Goal: Task Accomplishment & Management: Manage account settings

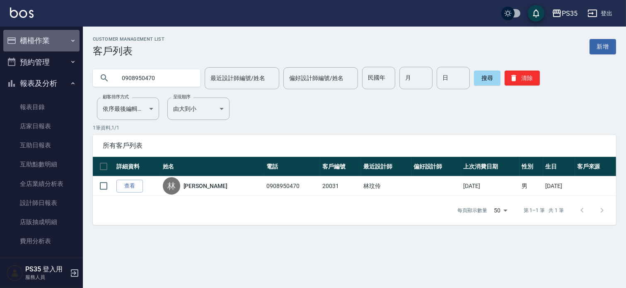
drag, startPoint x: 44, startPoint y: 36, endPoint x: 49, endPoint y: 48, distance: 12.6
click at [44, 37] on button "櫃檯作業" at bounding box center [41, 41] width 76 height 22
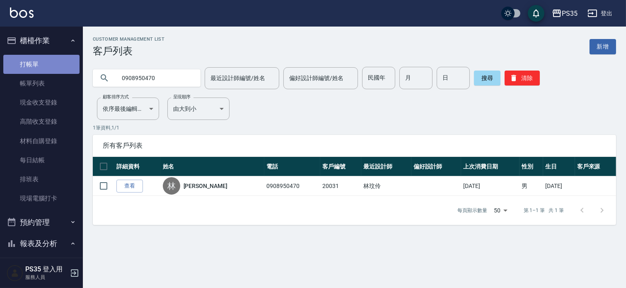
click at [48, 63] on link "打帳單" at bounding box center [41, 64] width 76 height 19
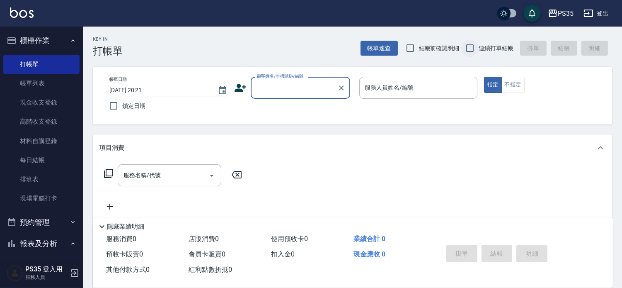
click at [468, 48] on input "連續打單結帳" at bounding box center [469, 47] width 17 height 17
checkbox input "true"
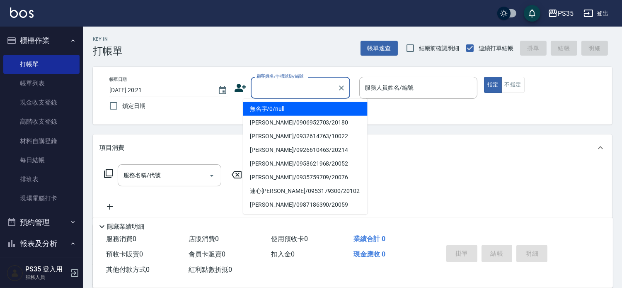
click at [316, 85] on input "顧客姓名/手機號碼/編號" at bounding box center [295, 87] width 80 height 15
type input "0"
type input "2"
type input "無名字/0/null"
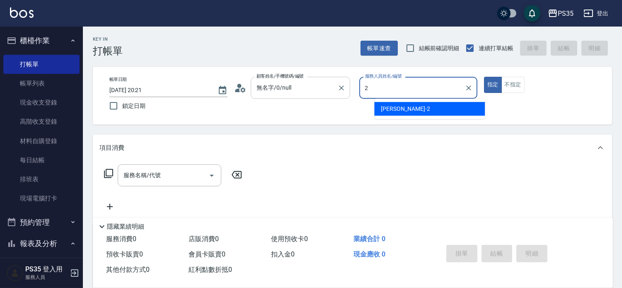
type input "2"
type button "true"
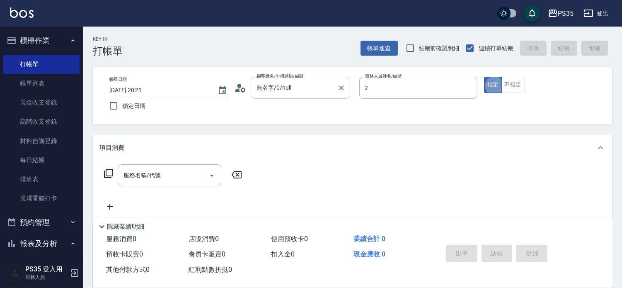
type input "[PERSON_NAME]-2"
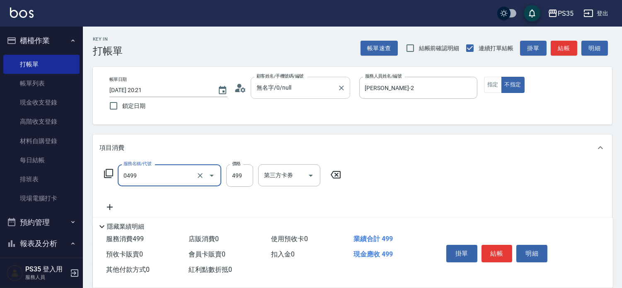
type input "[PERSON_NAME]499(0499)"
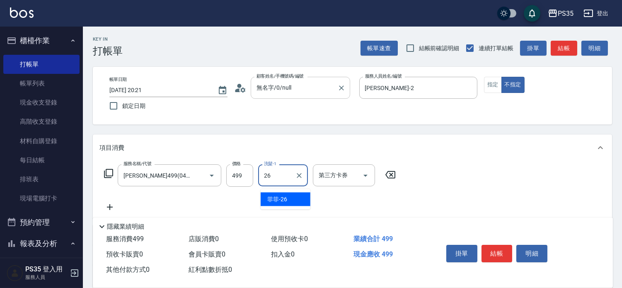
type input "菲菲-26"
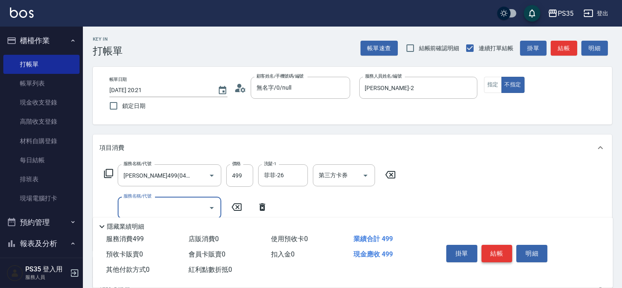
click at [508, 247] on button "結帳" at bounding box center [497, 253] width 31 height 17
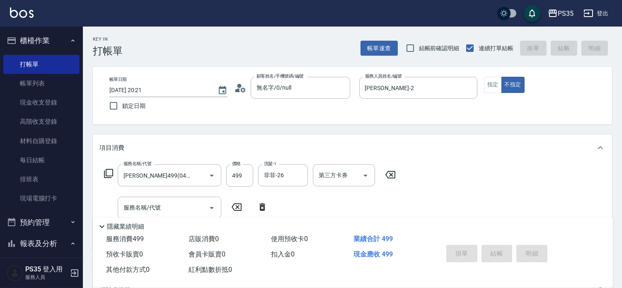
type input "[DATE] 20:22"
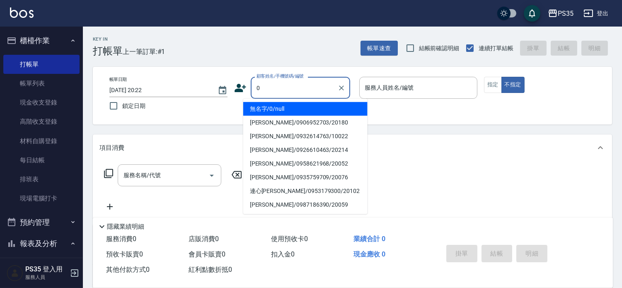
type input "0"
type input "2"
type input "無名字/0/null"
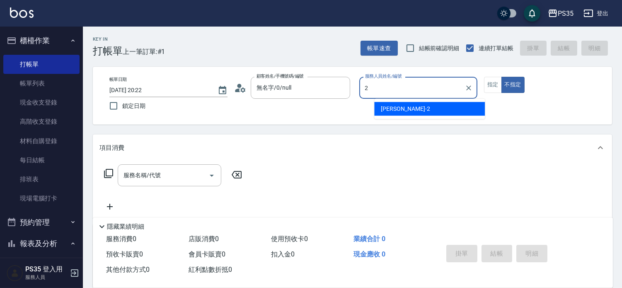
type input "2"
type button "false"
type input "[PERSON_NAME]-2"
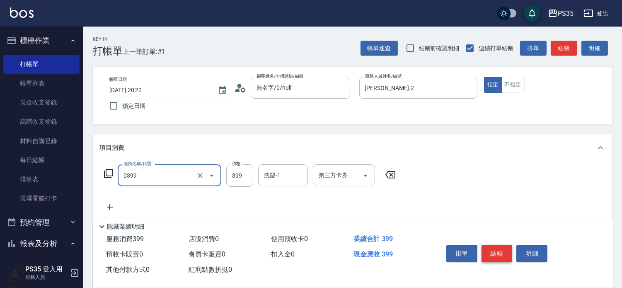
type input "海鹽399(0399)"
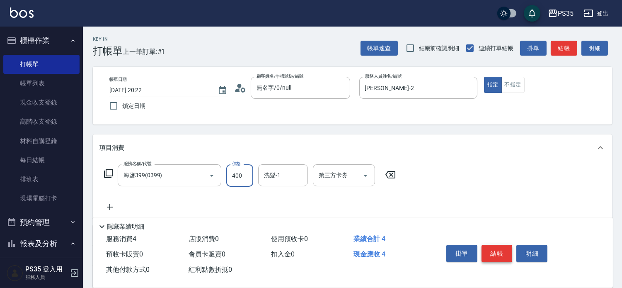
type input "400"
type input "."
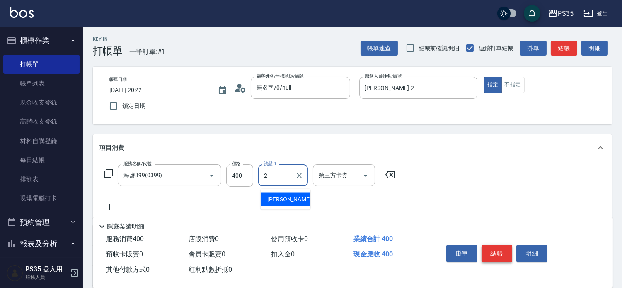
type input "[PERSON_NAME]-2"
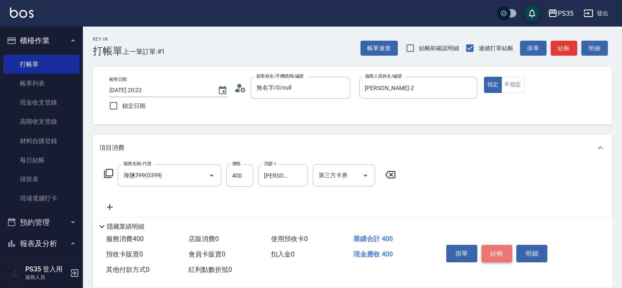
click at [508, 247] on button "結帳" at bounding box center [497, 253] width 31 height 17
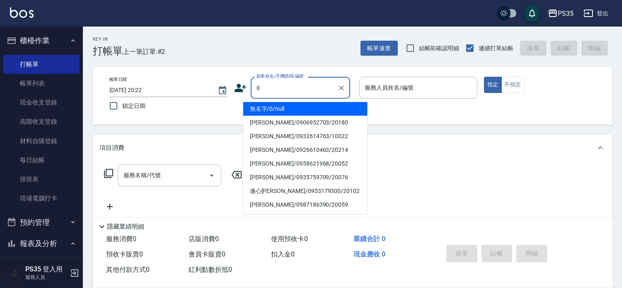
type input "0"
type input "2"
type input "無名字/0/null"
type input "[PERSON_NAME]-2"
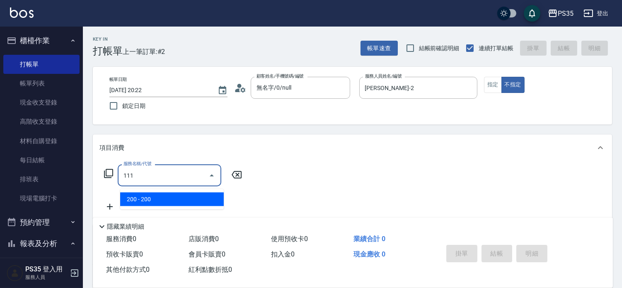
type input "200(111)"
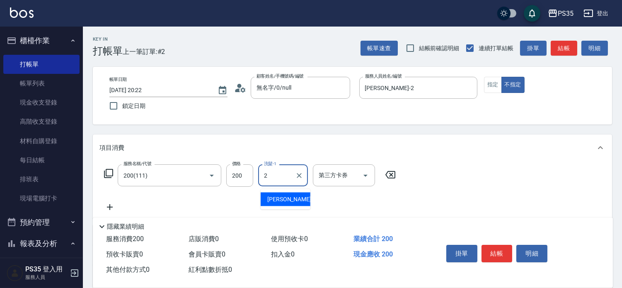
type input "[PERSON_NAME]-2"
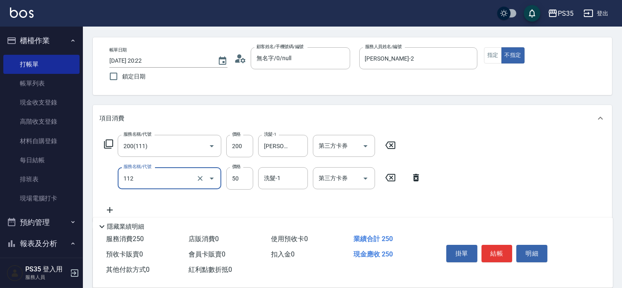
scroll to position [46, 0]
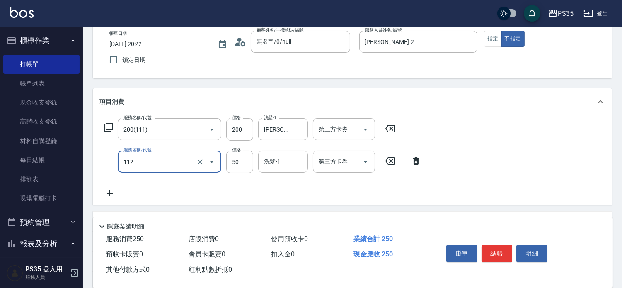
type input "精油50(112)"
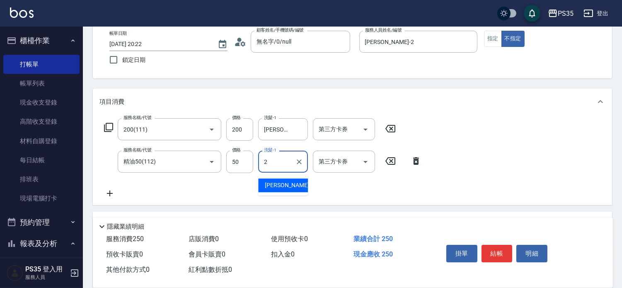
type input "[PERSON_NAME]-2"
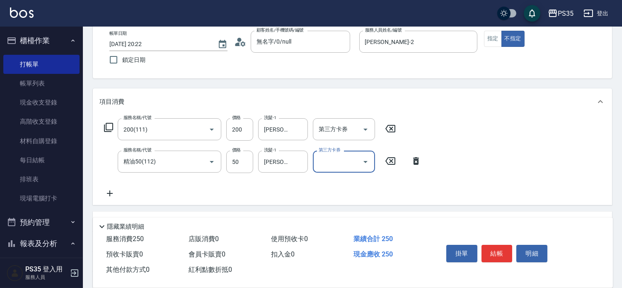
click at [508, 247] on button "結帳" at bounding box center [497, 253] width 31 height 17
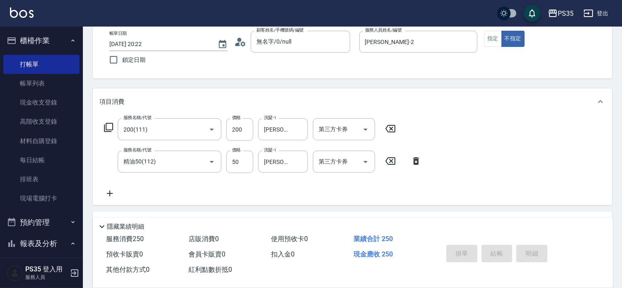
type input "[DATE] 20:23"
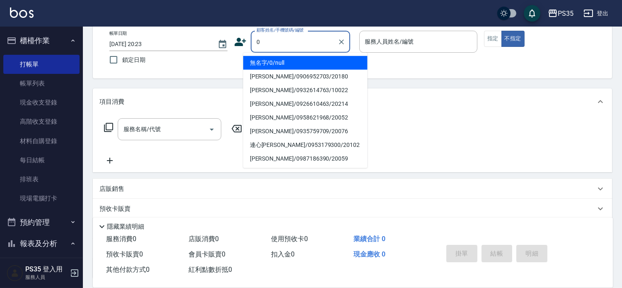
type input "無名字/0/null"
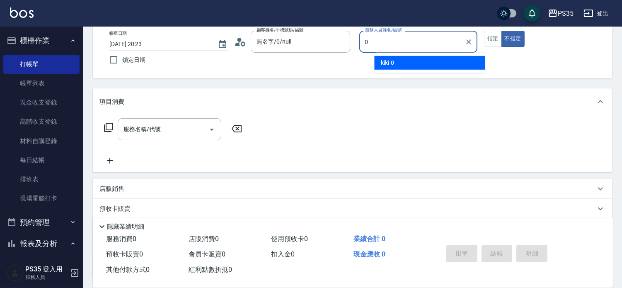
type input "kiki-0"
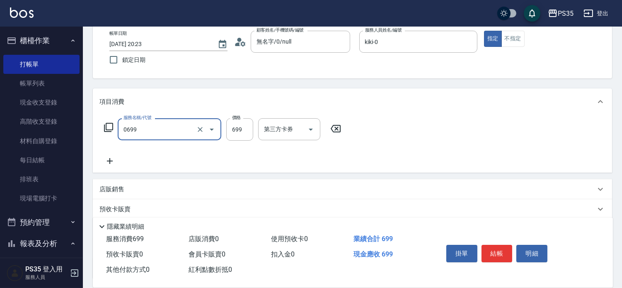
type input "精油SPA(0699)"
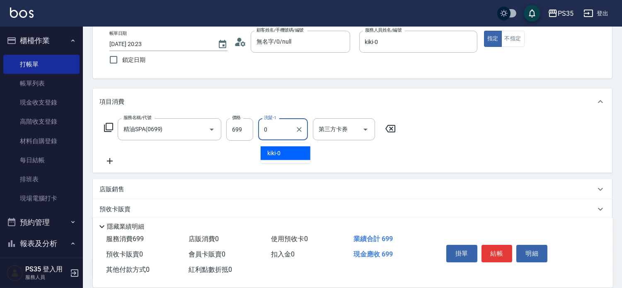
type input "kiki-0"
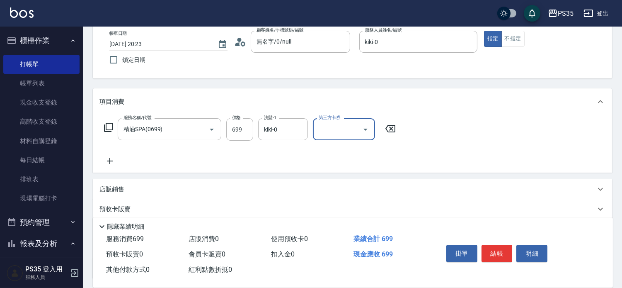
click at [507, 247] on button "結帳" at bounding box center [497, 253] width 31 height 17
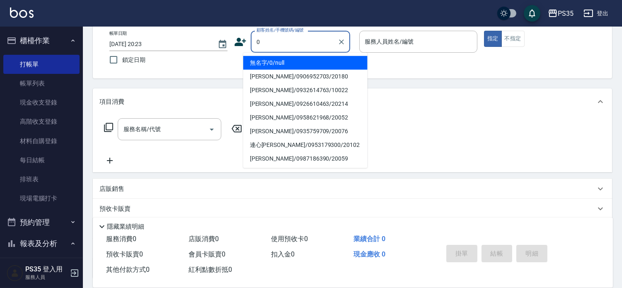
type input "0"
type input "無名字/0/null"
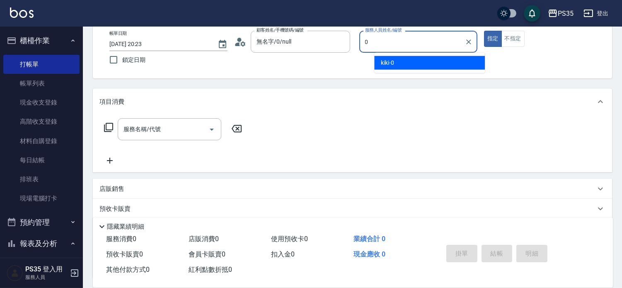
type input "kiki-0"
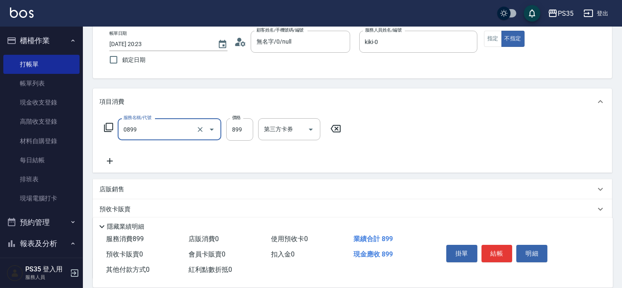
type input "排毒SPA(0899)"
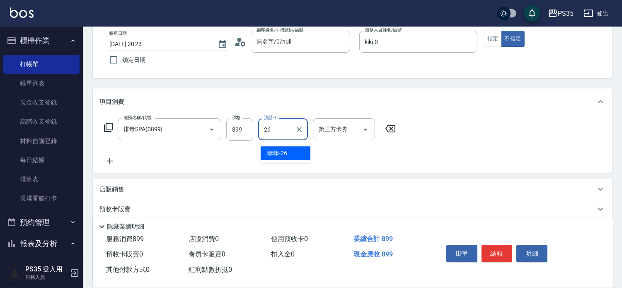
type input "菲菲-26"
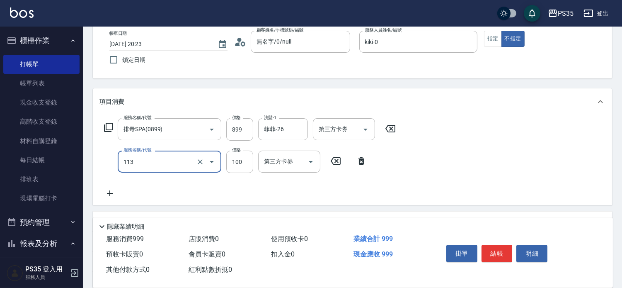
type input "瞬護100(113)"
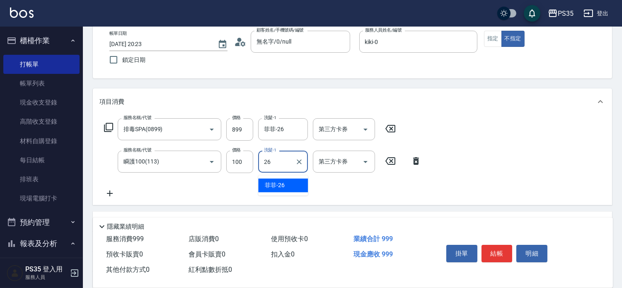
type input "菲菲-26"
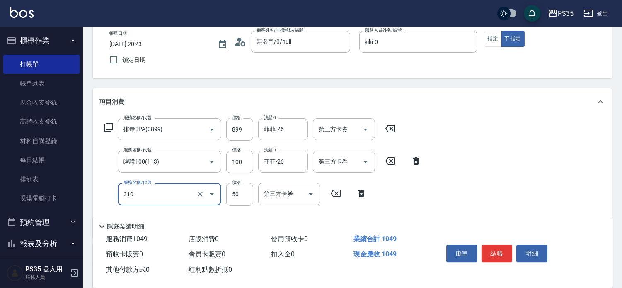
type input "剪瀏海(310)"
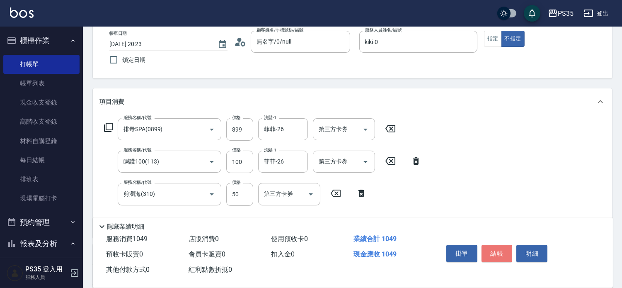
click at [507, 247] on button "結帳" at bounding box center [497, 253] width 31 height 17
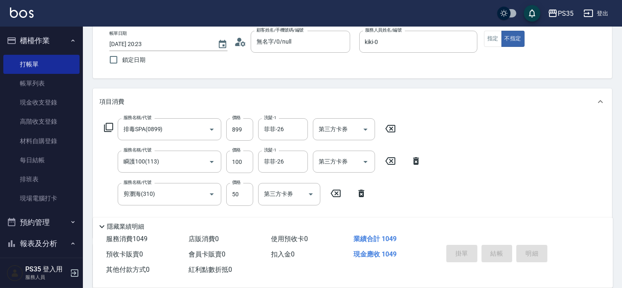
type input "[DATE] 20:24"
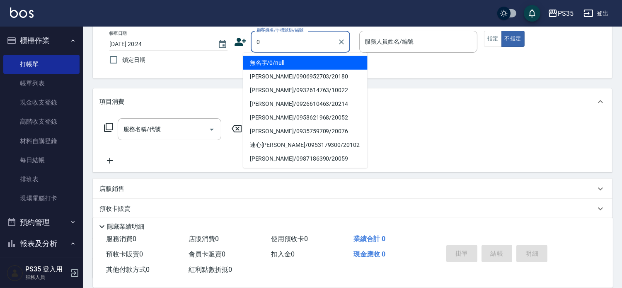
type input "0"
type input "2"
type input "無名字/0/null"
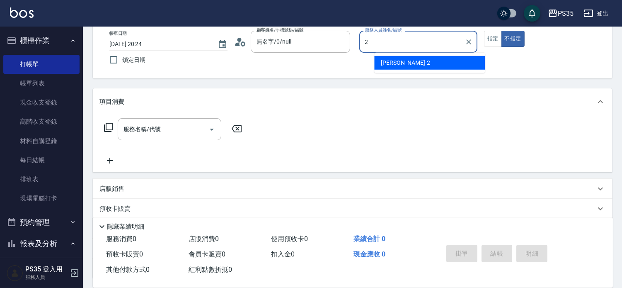
type input "[PERSON_NAME]-2"
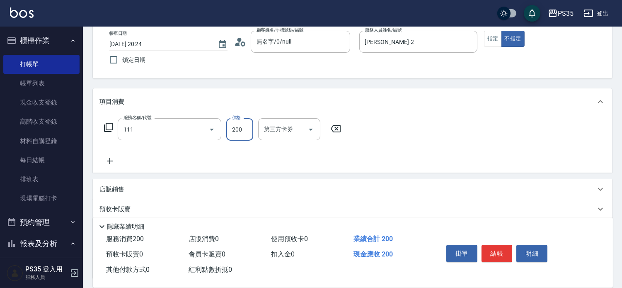
type input "200(111)"
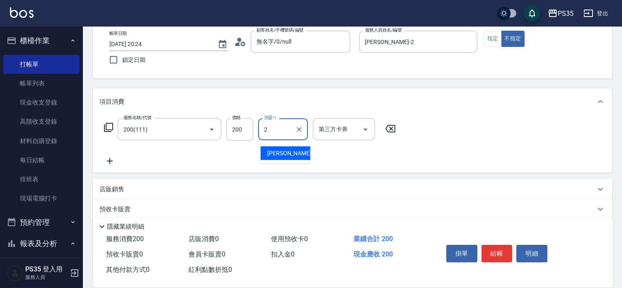
type input "[PERSON_NAME]-2"
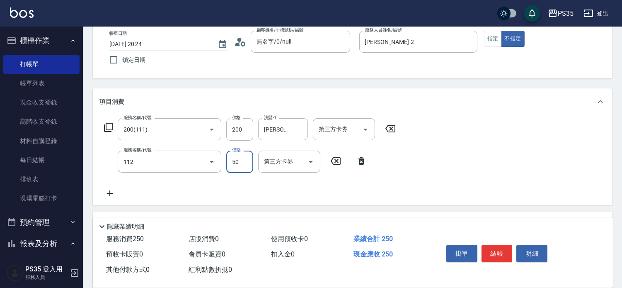
type input "精油50(112)"
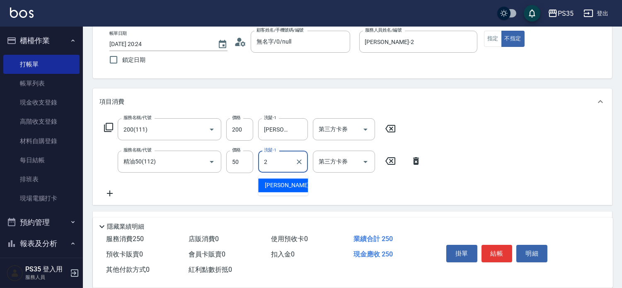
type input "[PERSON_NAME]-2"
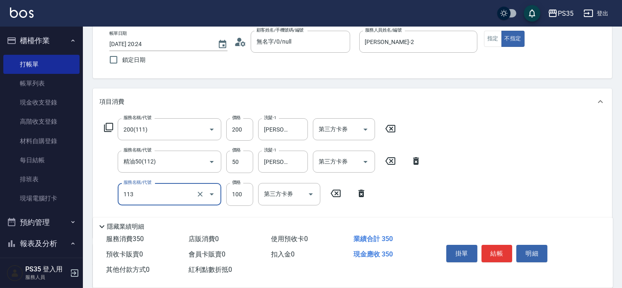
type input "瞬護100(113)"
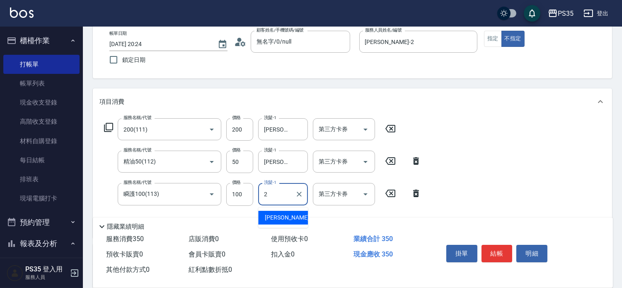
type input "[PERSON_NAME]-2"
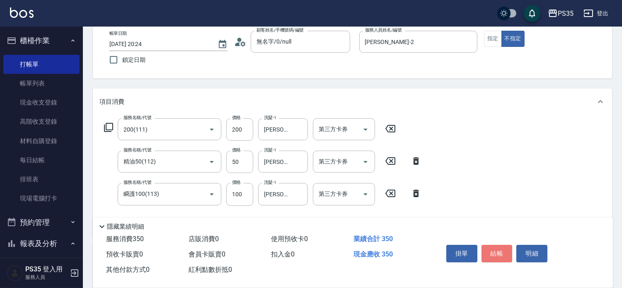
click at [507, 248] on button "結帳" at bounding box center [497, 253] width 31 height 17
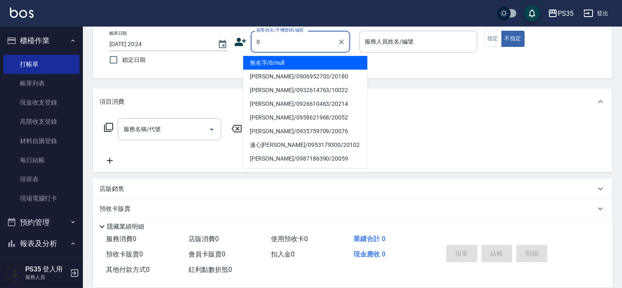
type input "0"
type input "2"
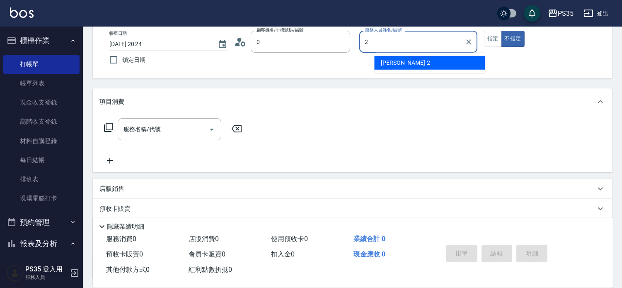
type input "無名字/0/null"
type input "[PERSON_NAME]-2"
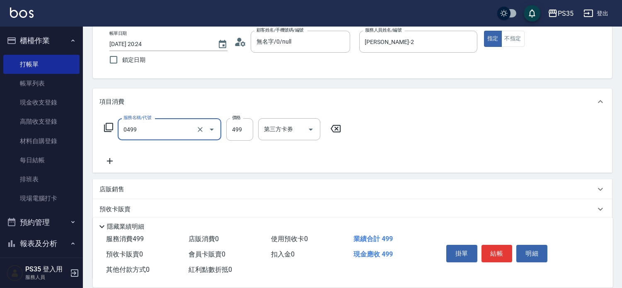
type input "[PERSON_NAME]499(0499)"
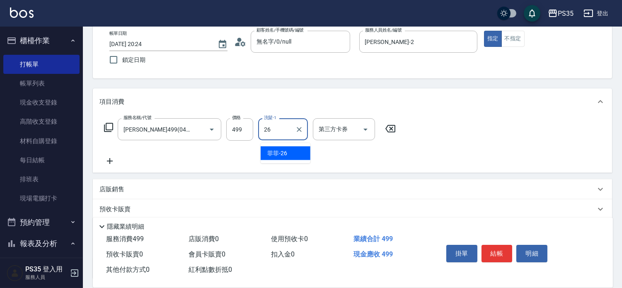
type input "菲菲-26"
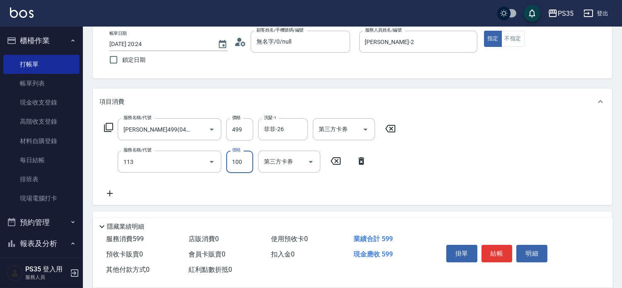
type input "瞬護100(113)"
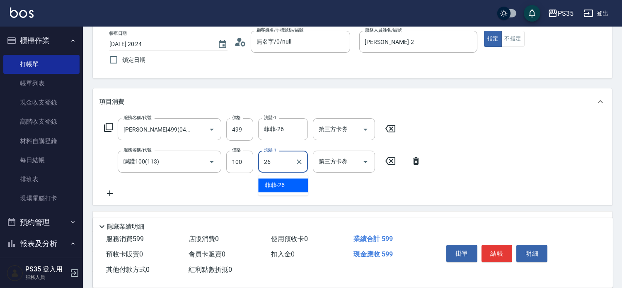
type input "菲菲-26"
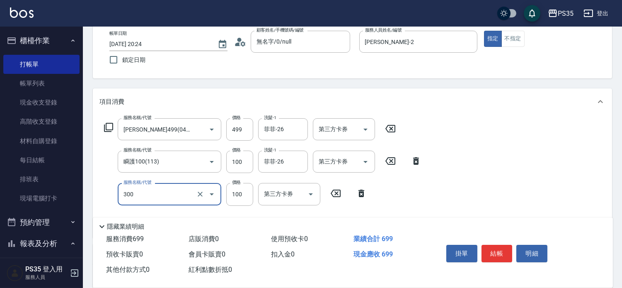
type input "剪髮(300)"
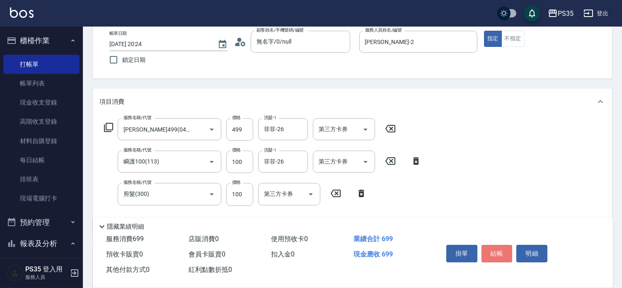
click at [507, 248] on button "結帳" at bounding box center [497, 253] width 31 height 17
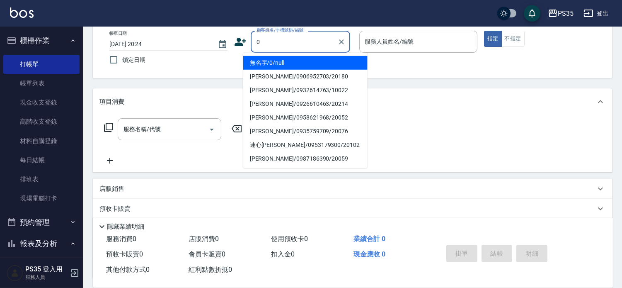
type input "0"
type input "10"
type input "無名字/0/null"
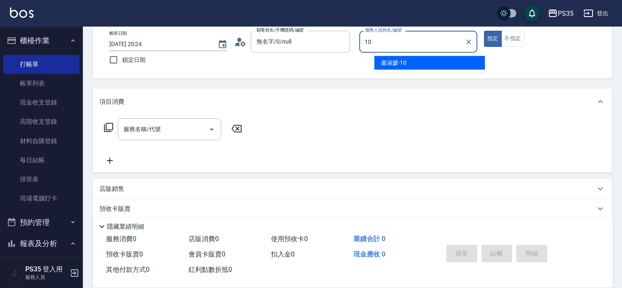
type input "盧淑媛-10"
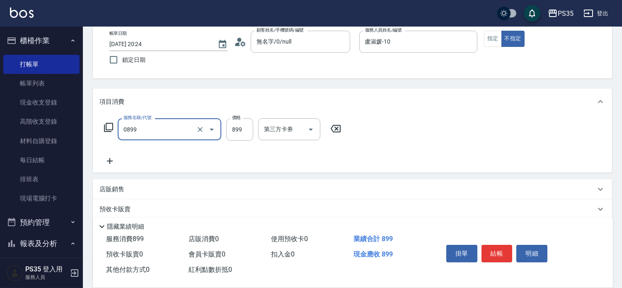
type input "排毒SPA(0899)"
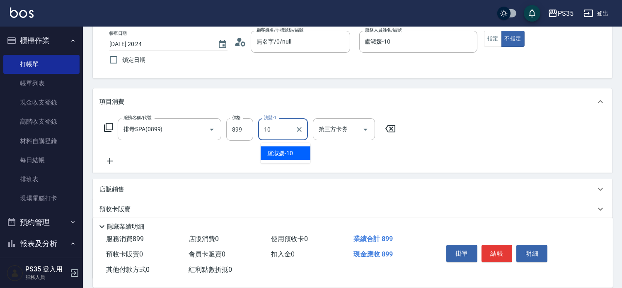
type input "盧淑媛-10"
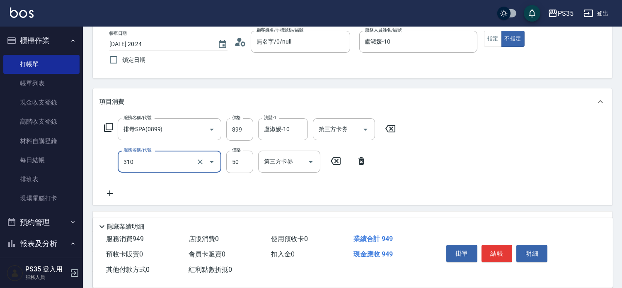
type input "剪瀏海(310)"
click at [507, 249] on button "結帳" at bounding box center [497, 253] width 31 height 17
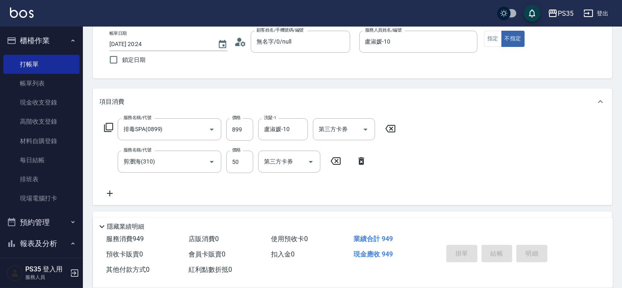
type input "[DATE] 20:25"
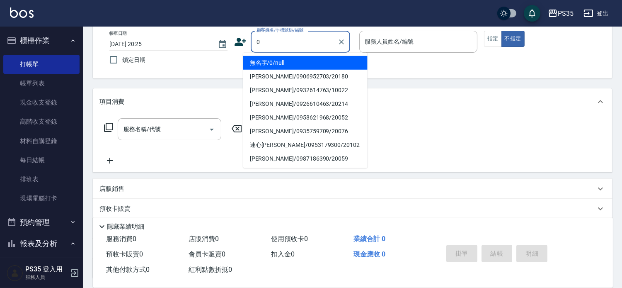
type input "0"
type input "1"
type input "無名字/0/null"
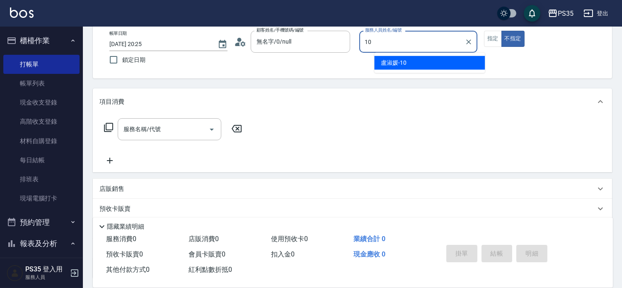
type input "盧淑媛-10"
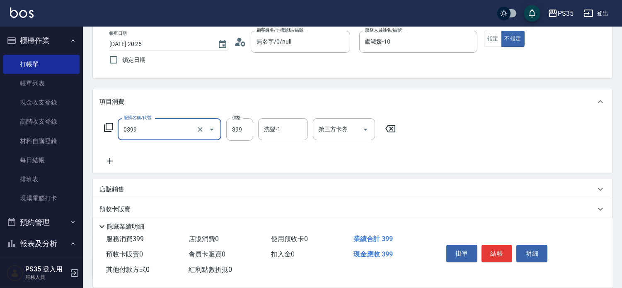
type input "海鹽399(0399)"
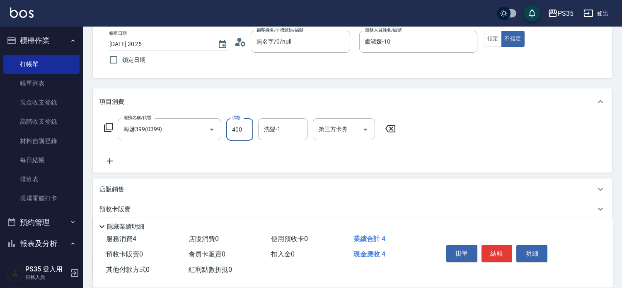
type input "400"
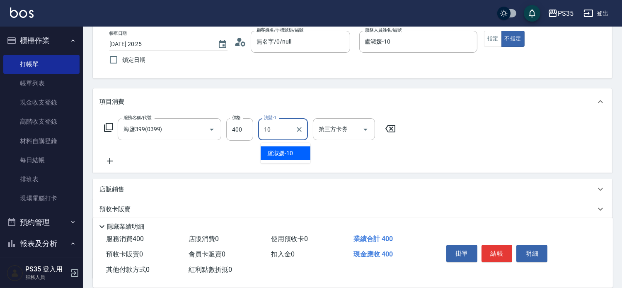
type input "盧淑媛-10"
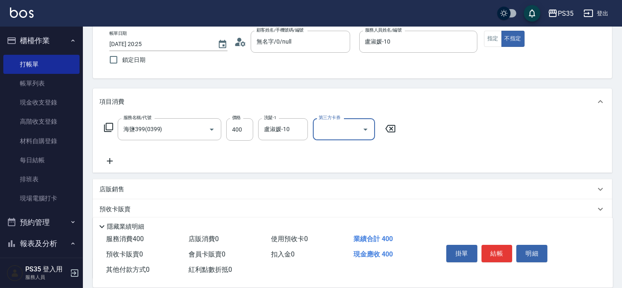
click at [507, 249] on button "結帳" at bounding box center [497, 253] width 31 height 17
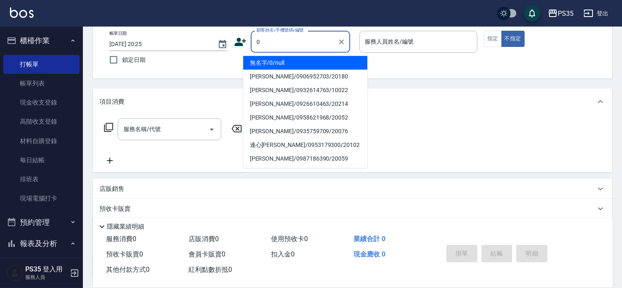
type input "0"
type input "2"
type input "無名字/0/null"
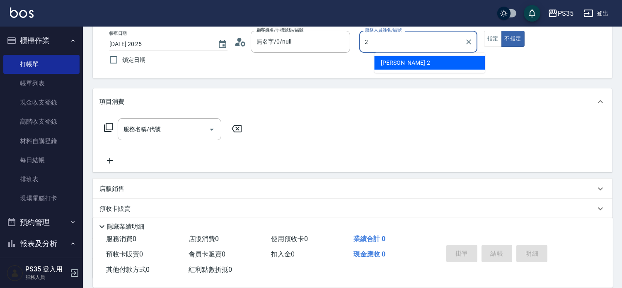
type input "[PERSON_NAME]-2"
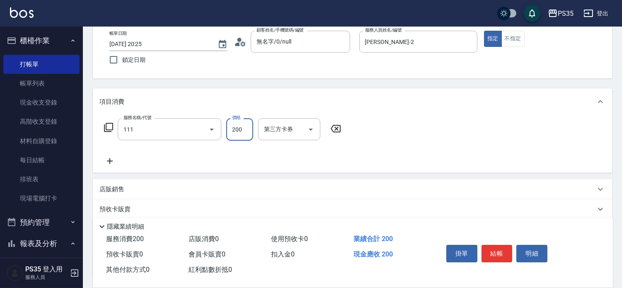
type input "200(111)"
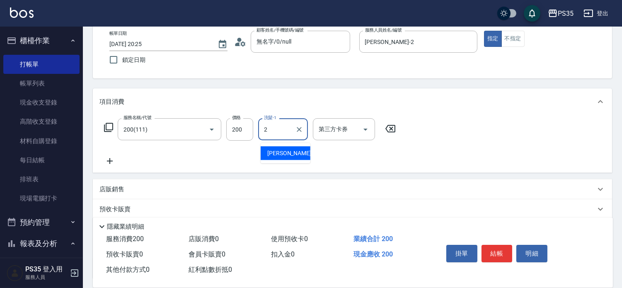
type input "[PERSON_NAME]-2"
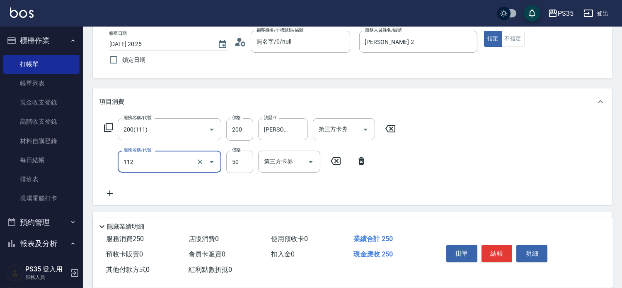
type input "精油50(112)"
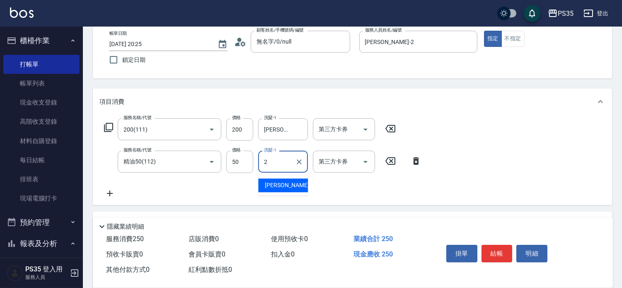
type input "[PERSON_NAME]-2"
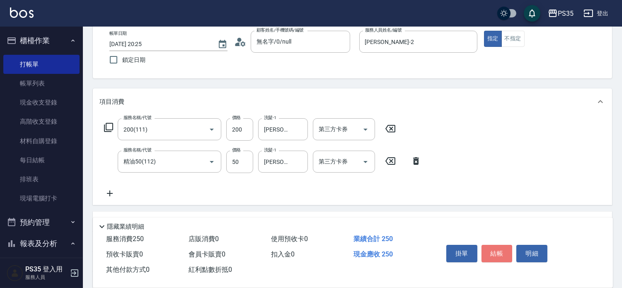
click at [507, 249] on button "結帳" at bounding box center [497, 253] width 31 height 17
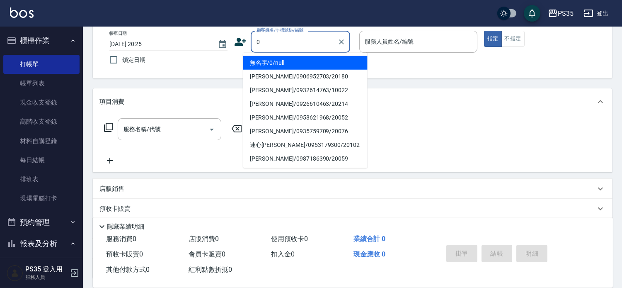
type input "無名字/0/null"
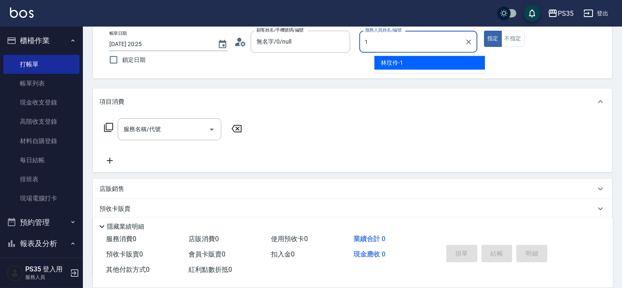
type input "林玟伶-1"
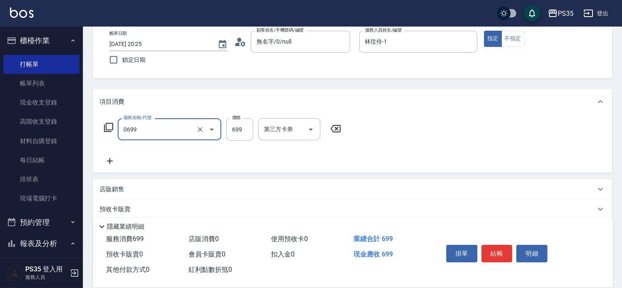
type input "精油SPA(0699)"
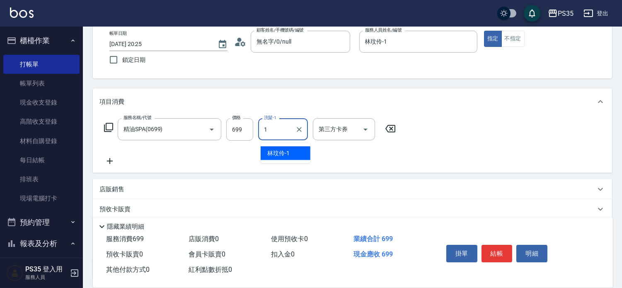
type input "林玟伶-1"
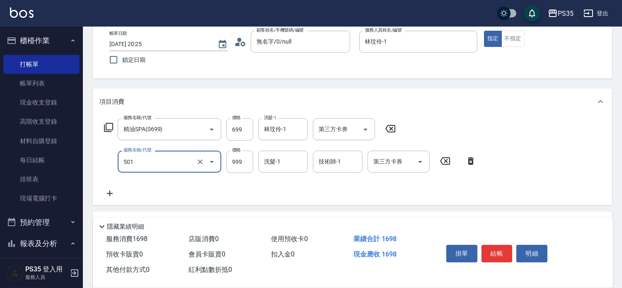
type input "染髮(501)"
type input "1400"
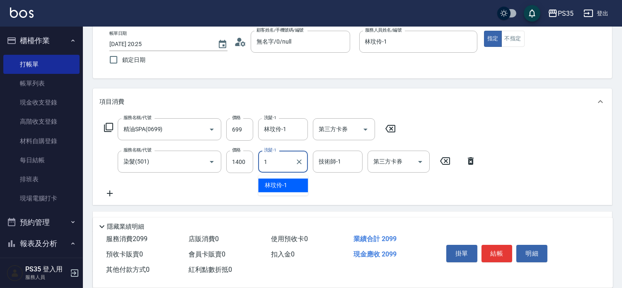
type input "林玟伶-1"
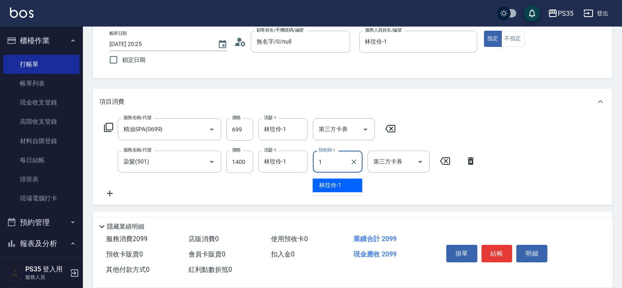
type input "林玟伶-1"
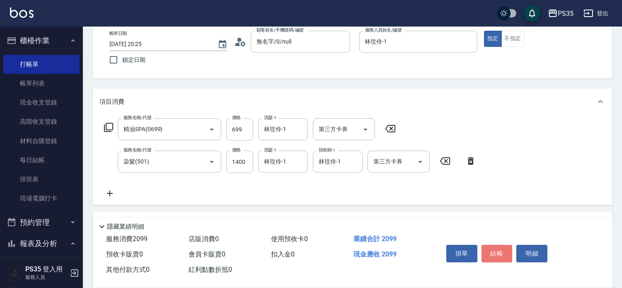
click at [507, 249] on button "結帳" at bounding box center [497, 253] width 31 height 17
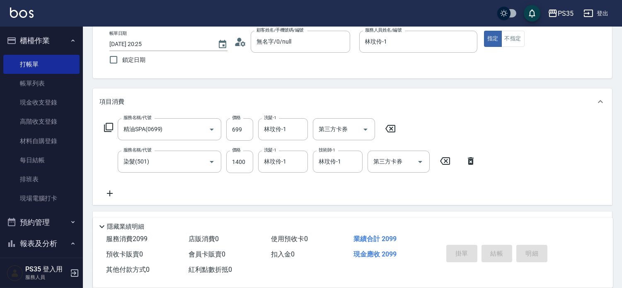
type input "[DATE] 20:26"
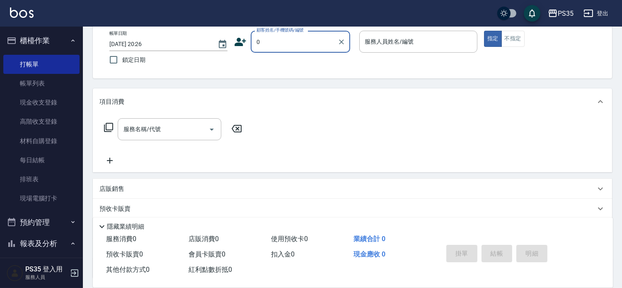
type input "0"
type input "無名字/0/null"
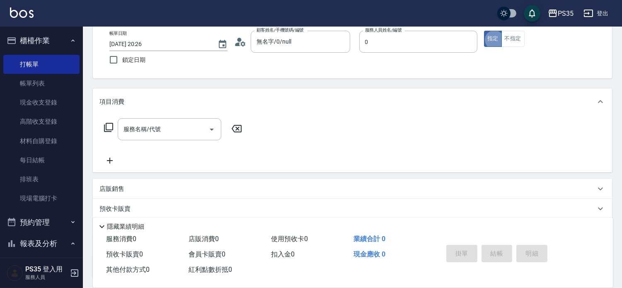
type input "kiki-0"
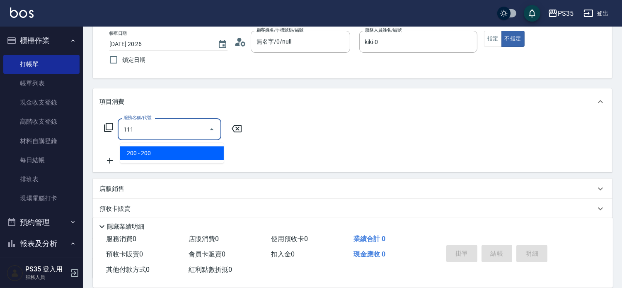
type input "200(111)"
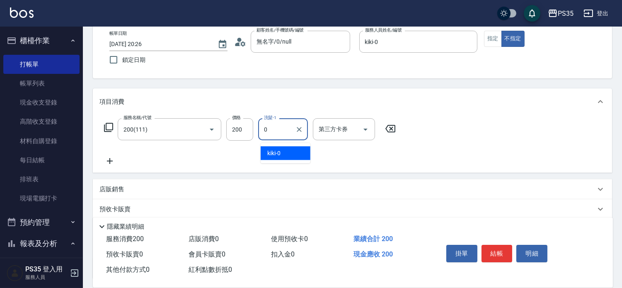
type input "kiki-0"
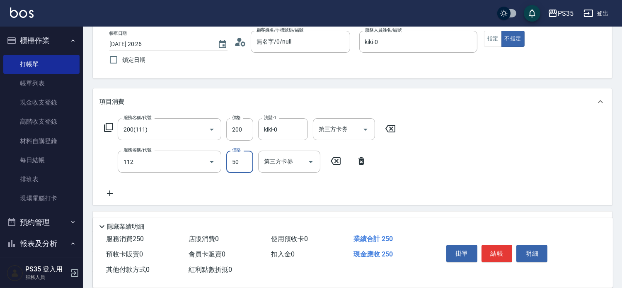
type input "精油50(112)"
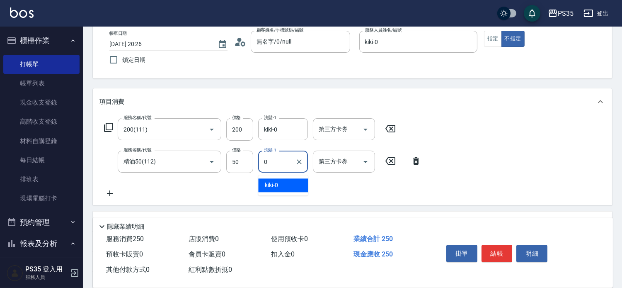
type input "kiki-0"
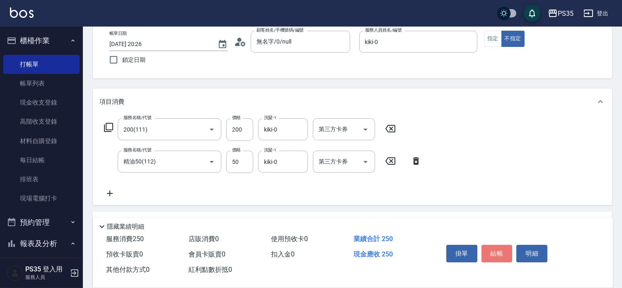
click at [507, 249] on button "結帳" at bounding box center [497, 253] width 31 height 17
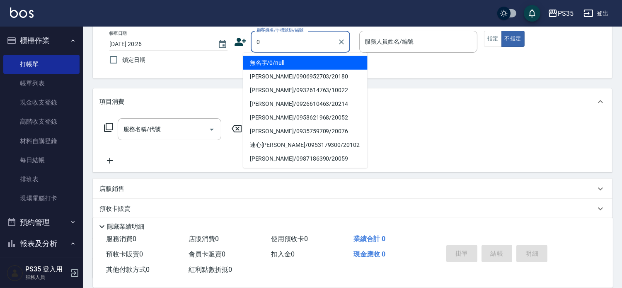
type input "無名字/0/null"
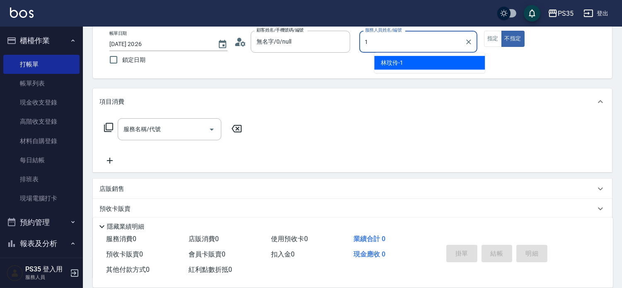
type input "林玟伶-1"
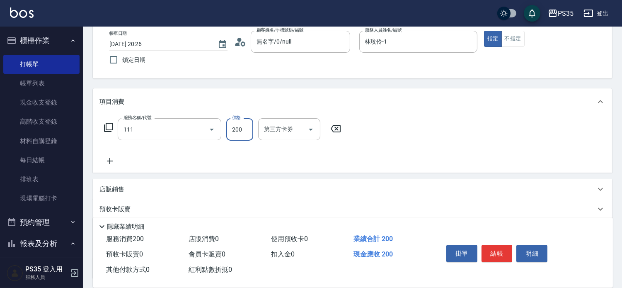
type input "200(111)"
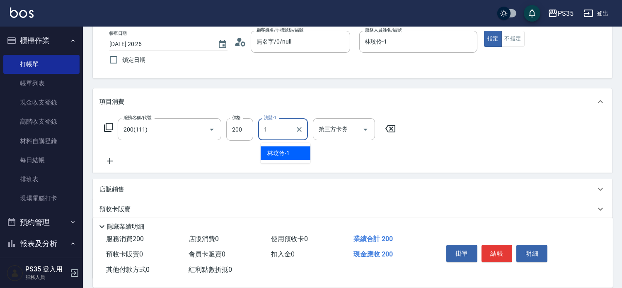
type input "林玟伶-1"
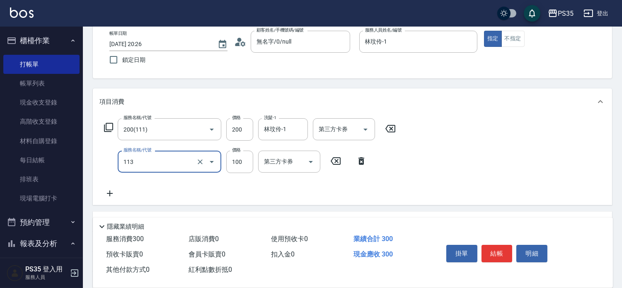
type input "瞬護100(113)"
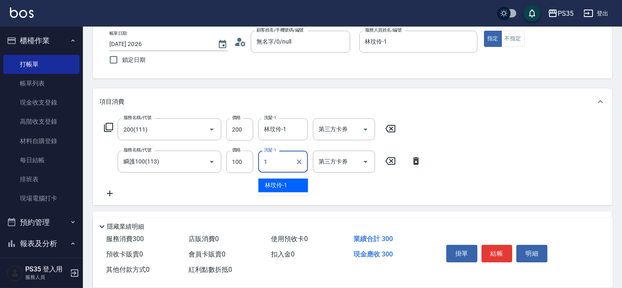
type input "林玟伶-1"
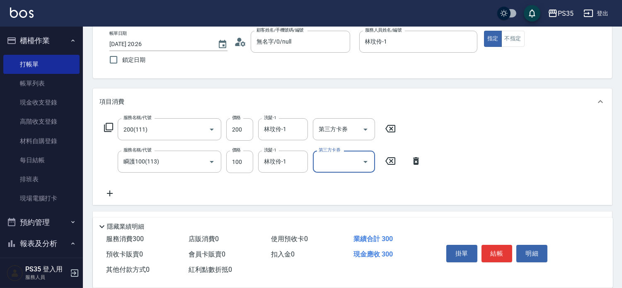
click at [506, 247] on button "結帳" at bounding box center [497, 253] width 31 height 17
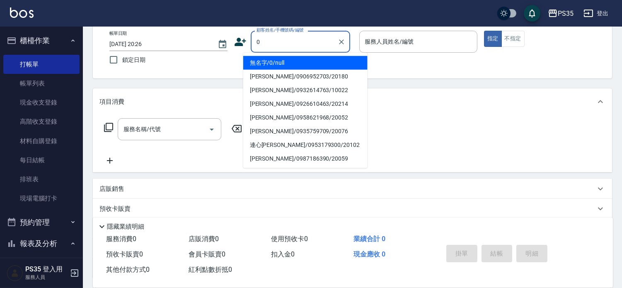
type input "0"
type input "無名字/0/null"
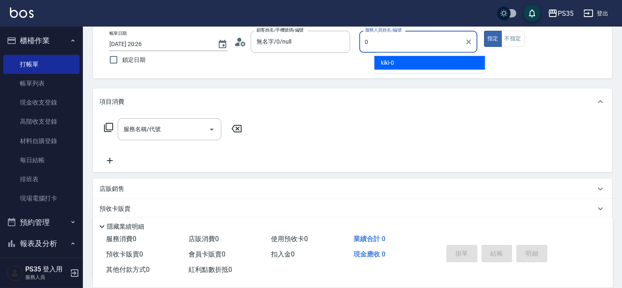
type input "kiki-0"
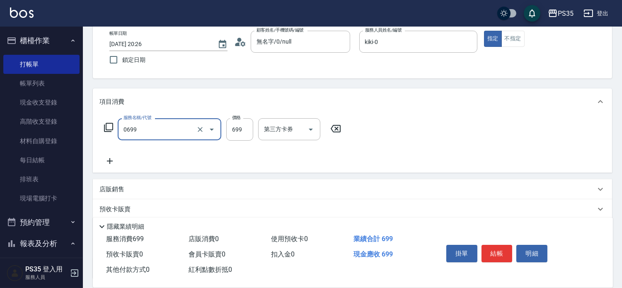
type input "精油SPA(0699)"
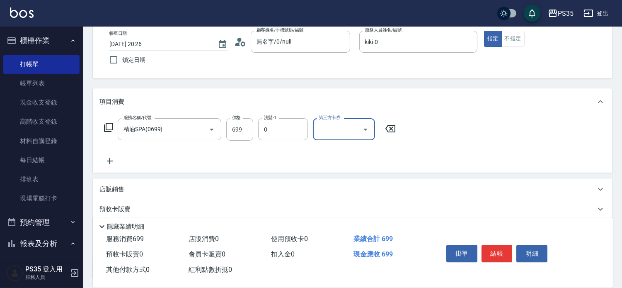
type input "kiki-0"
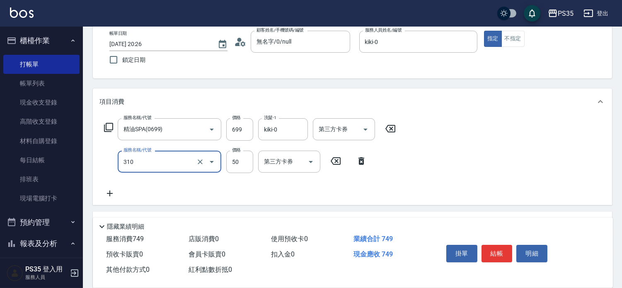
type input "剪瀏海(310)"
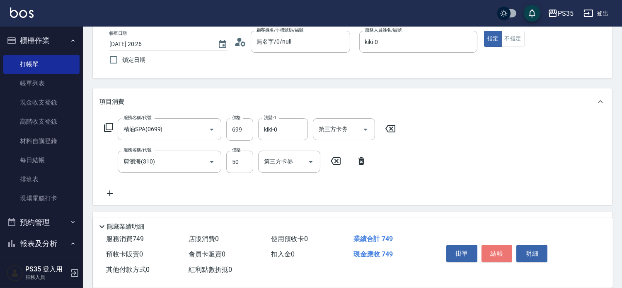
click at [506, 247] on button "結帳" at bounding box center [497, 253] width 31 height 17
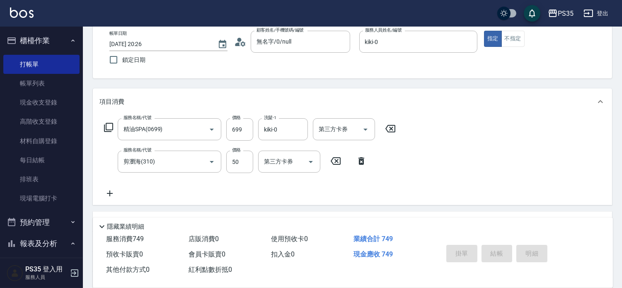
type input "[DATE] 20:27"
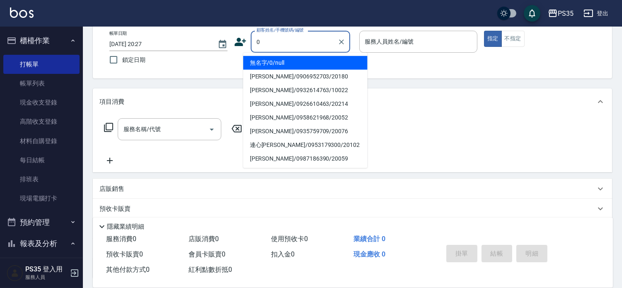
type input "0"
type input "2"
type input "無名字/0/null"
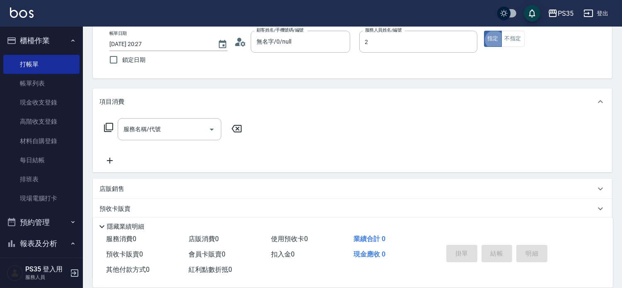
type input "[PERSON_NAME]-2"
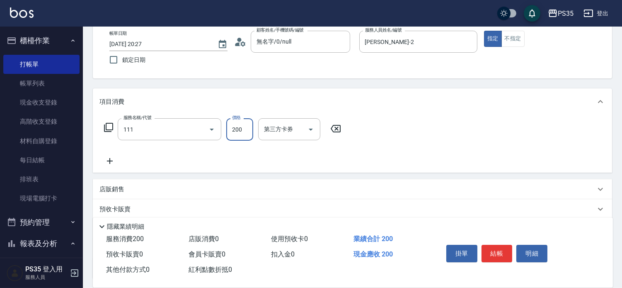
type input "200(111)"
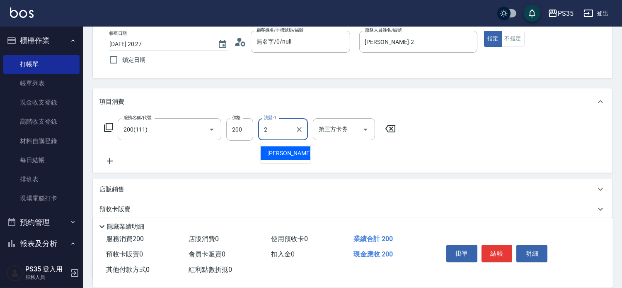
type input "[PERSON_NAME]-2"
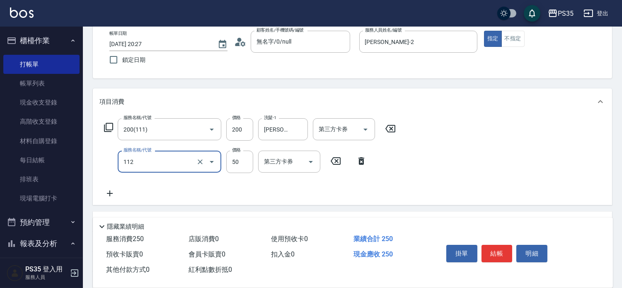
type input "精油50(112)"
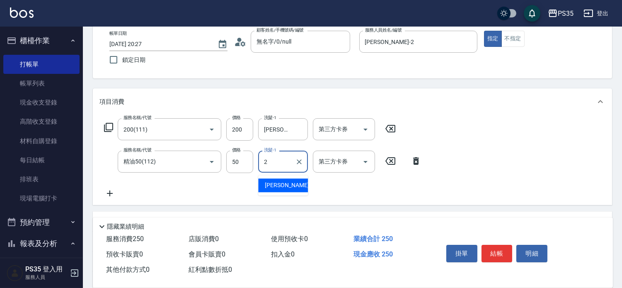
type input "[PERSON_NAME]-2"
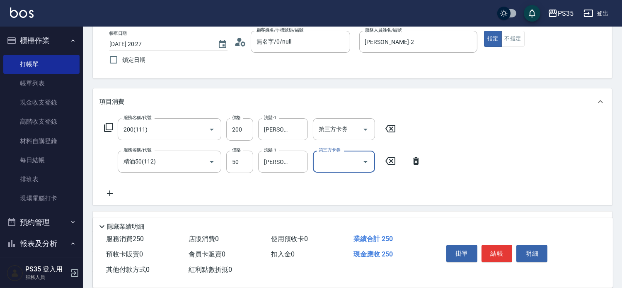
click at [506, 247] on button "結帳" at bounding box center [497, 253] width 31 height 17
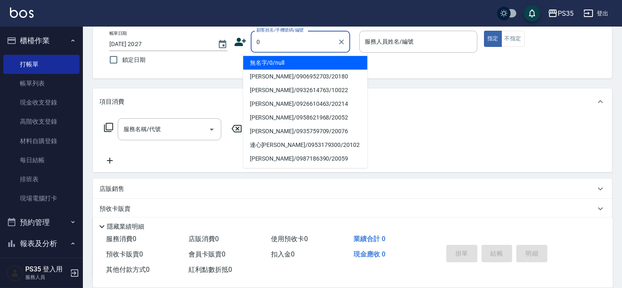
type input "0"
type input "1"
type input "無名字/0/null"
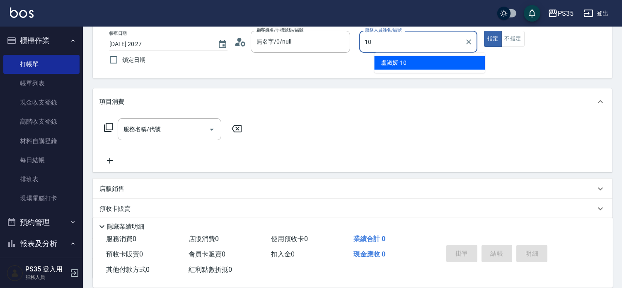
type input "盧淑媛-10"
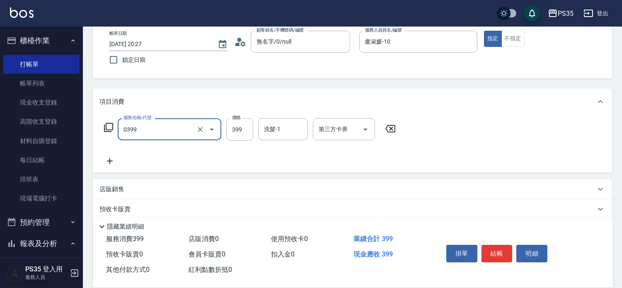
type input "海鹽399(0399)"
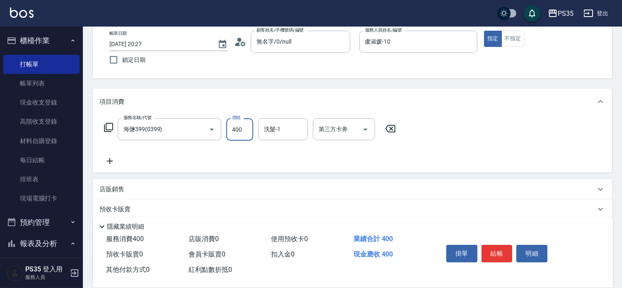
type input "400"
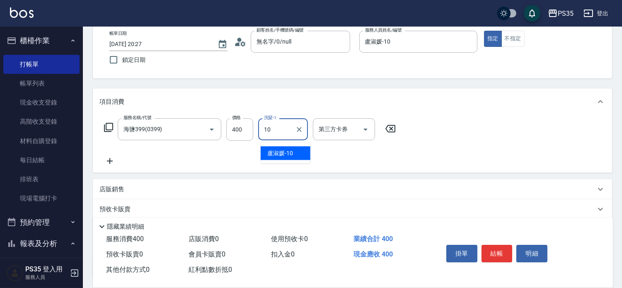
type input "盧淑媛-10"
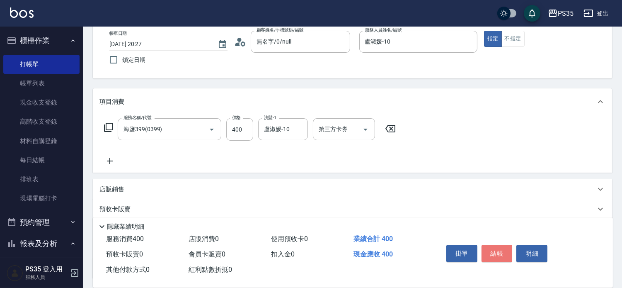
click at [506, 247] on button "結帳" at bounding box center [497, 253] width 31 height 17
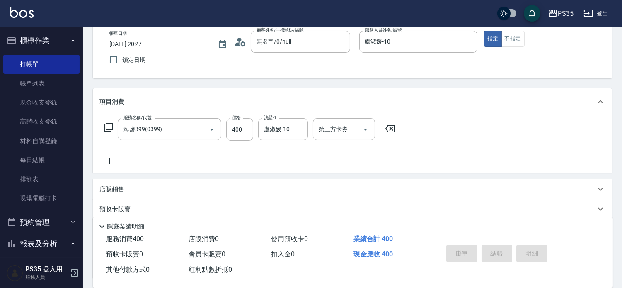
type input "[DATE] 20:28"
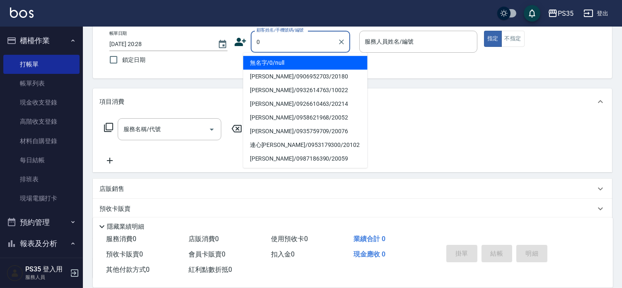
type input "0"
type input "1"
type input "無名字/0/null"
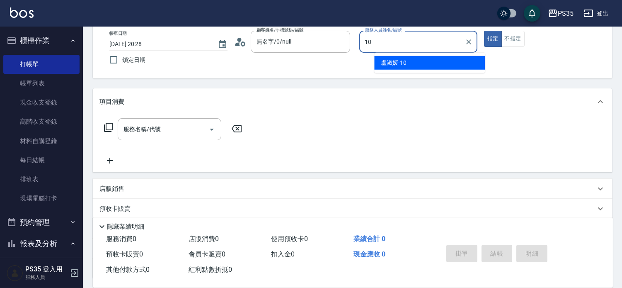
type input "盧淑媛-10"
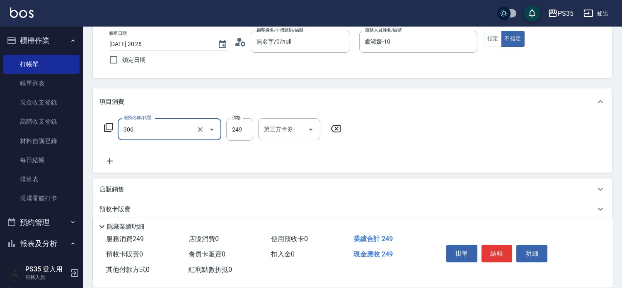
type input "剪髮(306)"
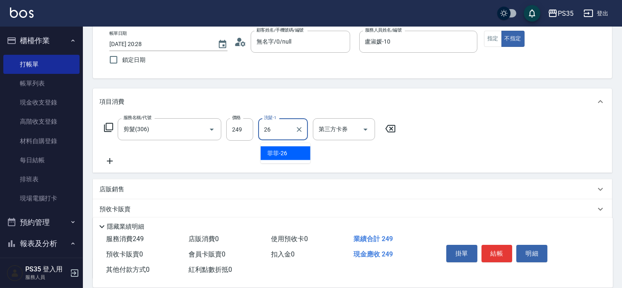
type input "菲菲-26"
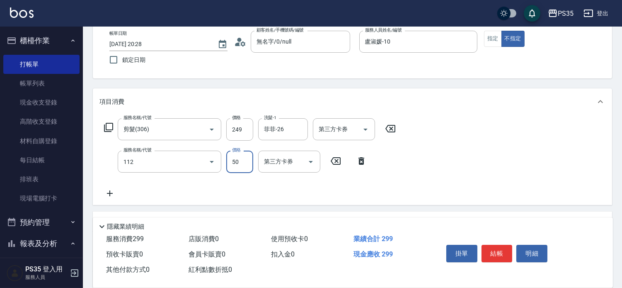
type input "精油50(112)"
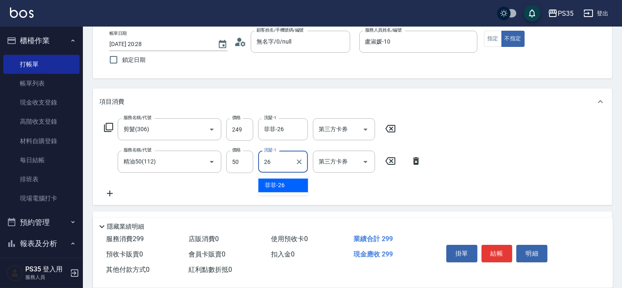
type input "菲菲-26"
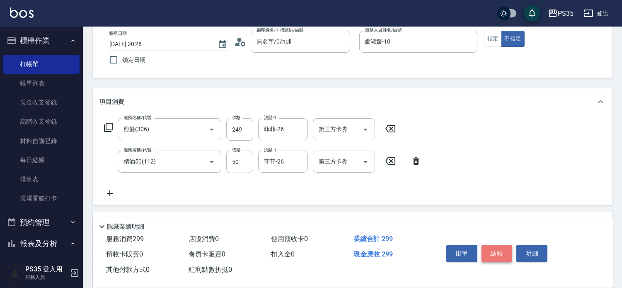
click at [510, 245] on button "結帳" at bounding box center [497, 253] width 31 height 17
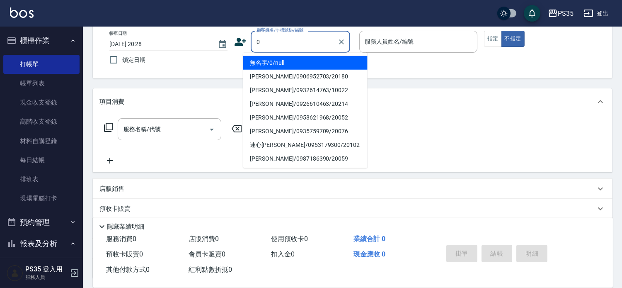
type input "0"
type input "1"
type input "無名字/0/null"
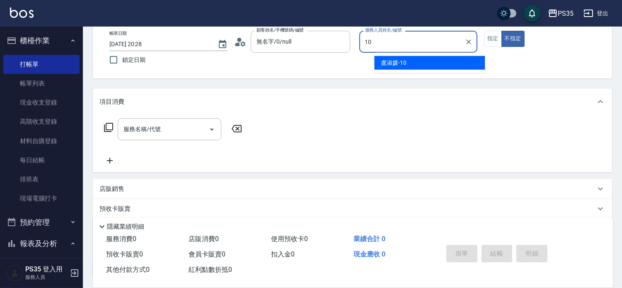
type input "盧淑媛-10"
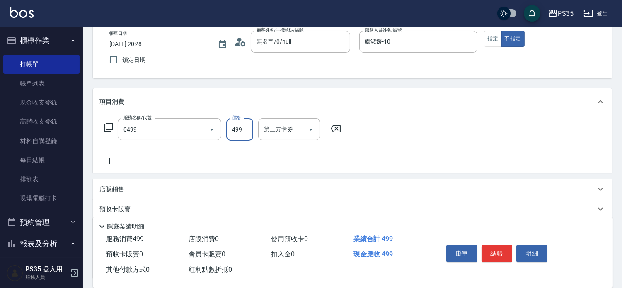
type input "[PERSON_NAME]499(0499)"
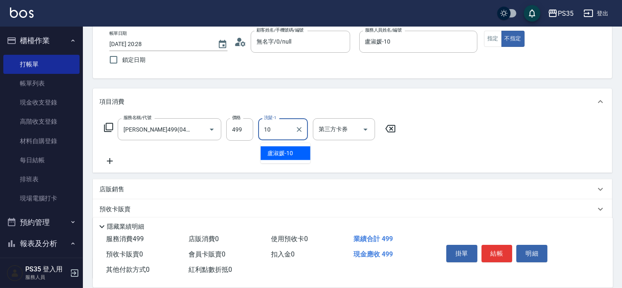
type input "盧淑媛-10"
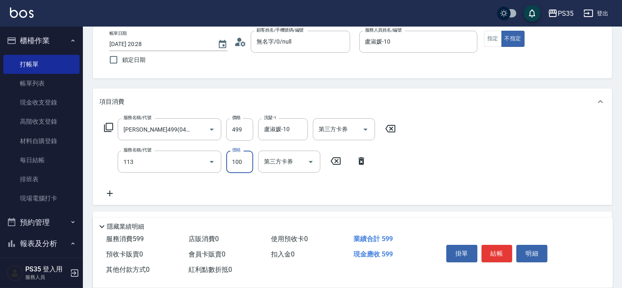
type input "瞬護100(113)"
click at [242, 161] on input "10" at bounding box center [239, 161] width 27 height 22
type input "100"
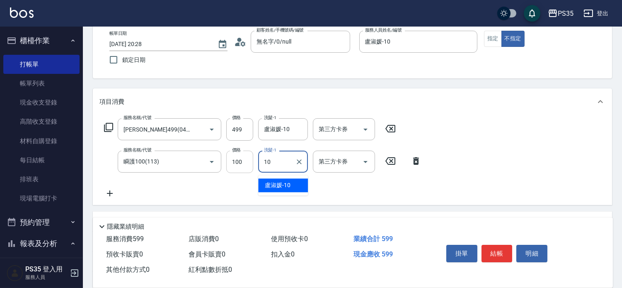
type input "盧淑媛-10"
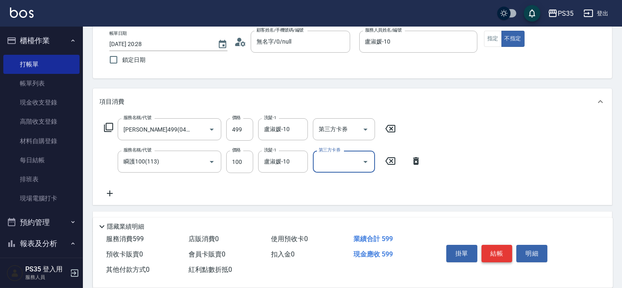
click at [500, 247] on button "結帳" at bounding box center [497, 253] width 31 height 17
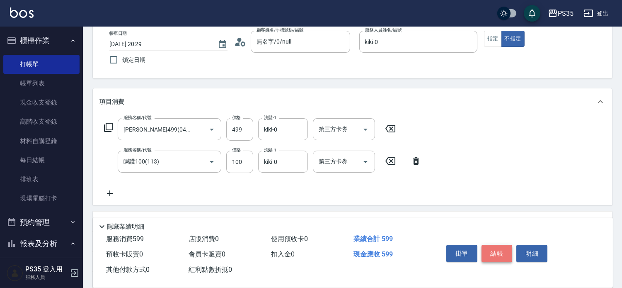
click at [500, 247] on button "結帳" at bounding box center [497, 253] width 31 height 17
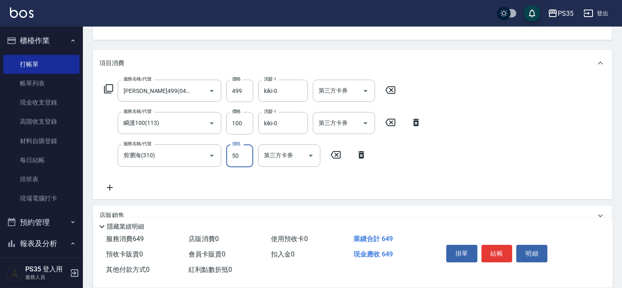
scroll to position [138, 0]
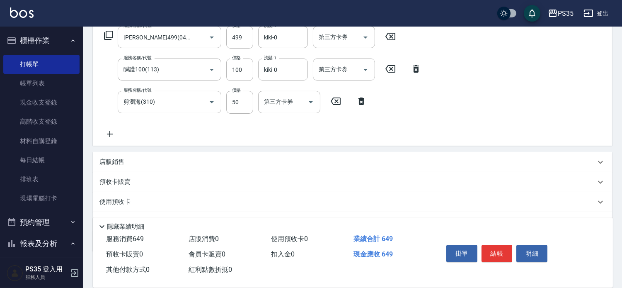
click at [123, 166] on p "店販銷售" at bounding box center [111, 162] width 25 height 9
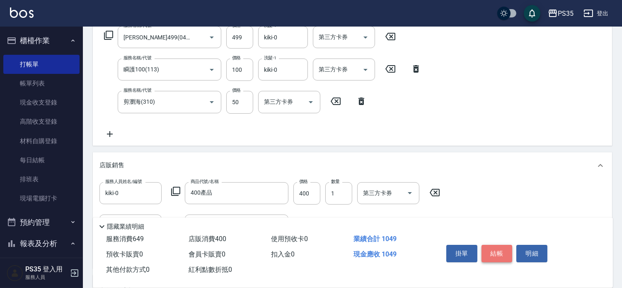
click at [496, 245] on button "結帳" at bounding box center [497, 253] width 31 height 17
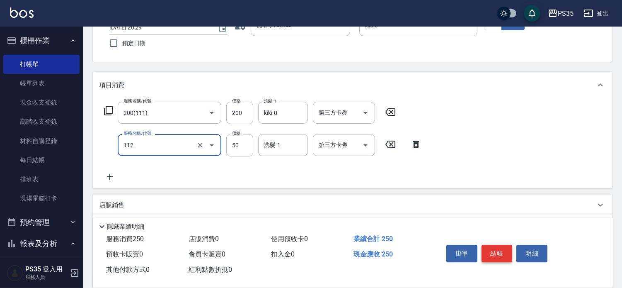
scroll to position [46, 0]
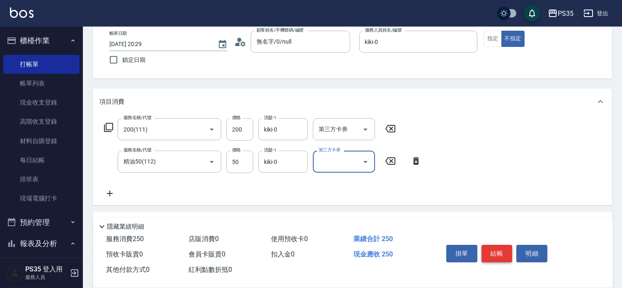
click at [496, 245] on button "結帳" at bounding box center [497, 253] width 31 height 17
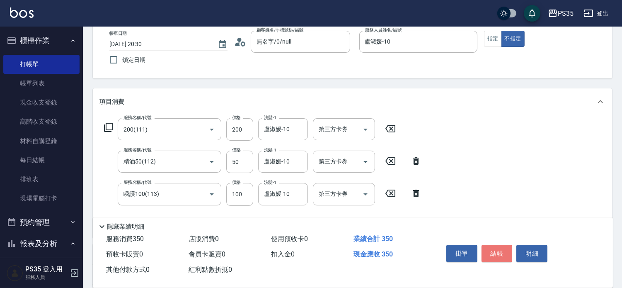
click at [496, 245] on button "結帳" at bounding box center [497, 253] width 31 height 17
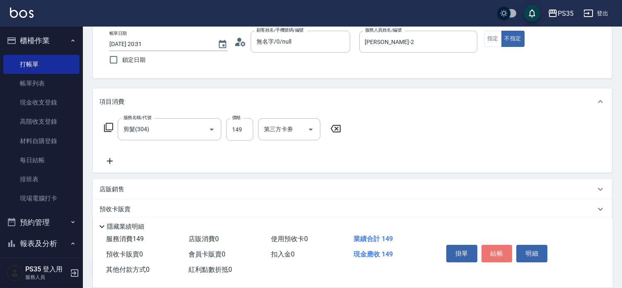
click at [496, 245] on button "結帳" at bounding box center [497, 253] width 31 height 17
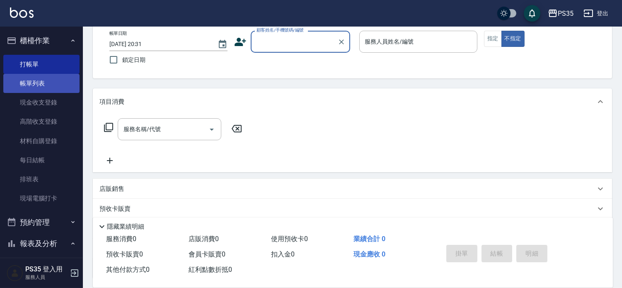
click at [53, 81] on link "帳單列表" at bounding box center [41, 83] width 76 height 19
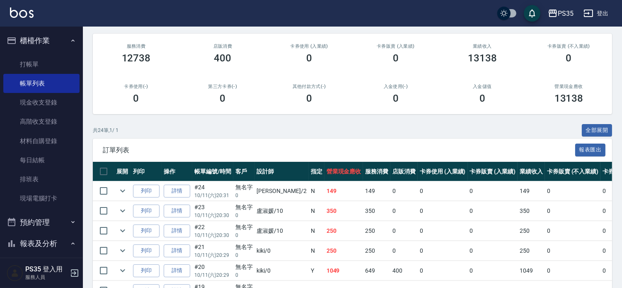
scroll to position [24, 0]
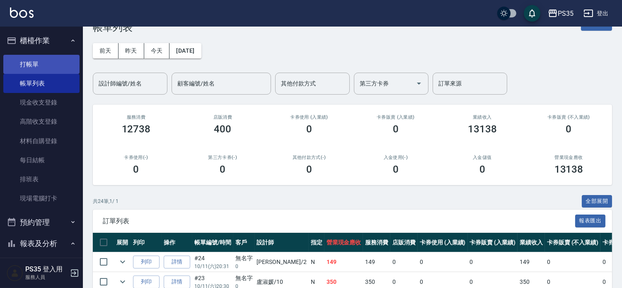
click at [27, 64] on link "打帳單" at bounding box center [41, 64] width 76 height 19
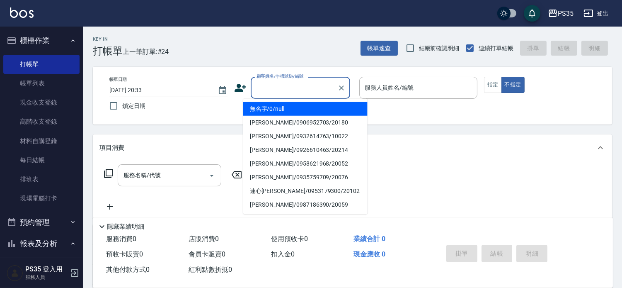
click at [308, 83] on input "顧客姓名/手機號碼/編號" at bounding box center [295, 87] width 80 height 15
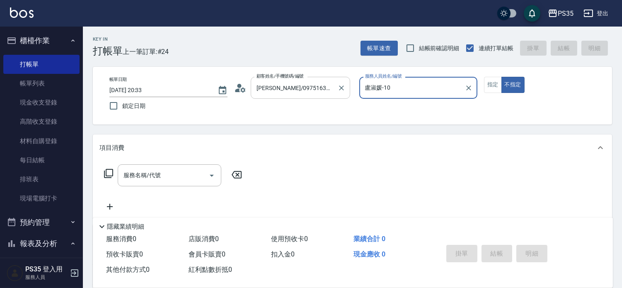
click at [502, 77] on button "不指定" at bounding box center [513, 85] width 23 height 16
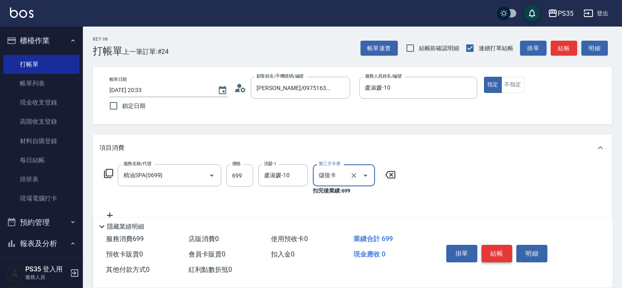
click at [496, 245] on button "結帳" at bounding box center [497, 253] width 31 height 17
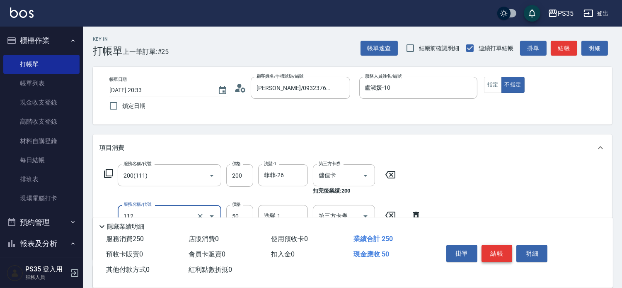
scroll to position [46, 0]
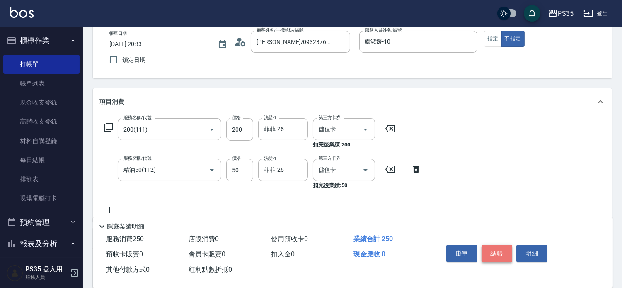
click at [496, 245] on button "結帳" at bounding box center [497, 253] width 31 height 17
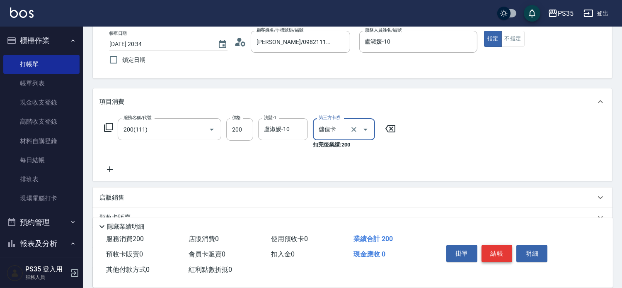
click at [497, 245] on button "結帳" at bounding box center [497, 253] width 31 height 17
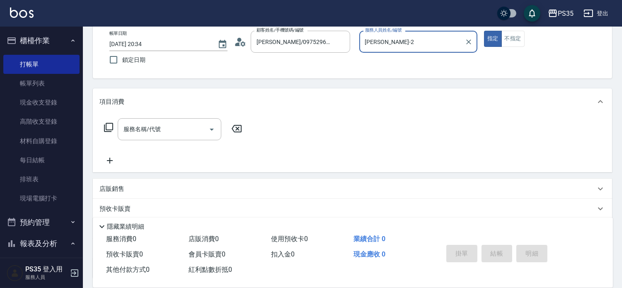
click at [484, 31] on button "指定" at bounding box center [493, 39] width 18 height 16
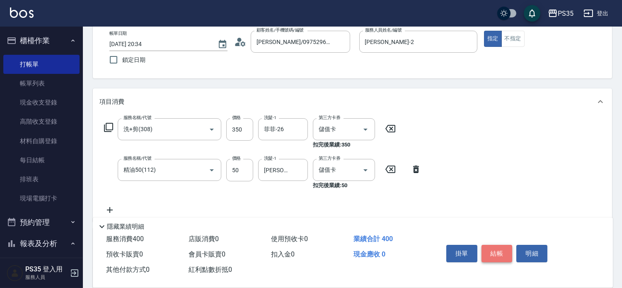
click at [497, 245] on button "結帳" at bounding box center [497, 253] width 31 height 17
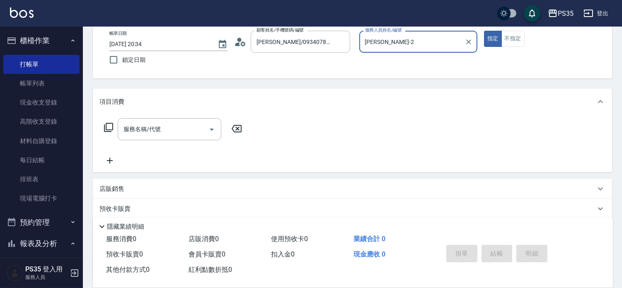
click at [484, 31] on button "指定" at bounding box center [493, 39] width 18 height 16
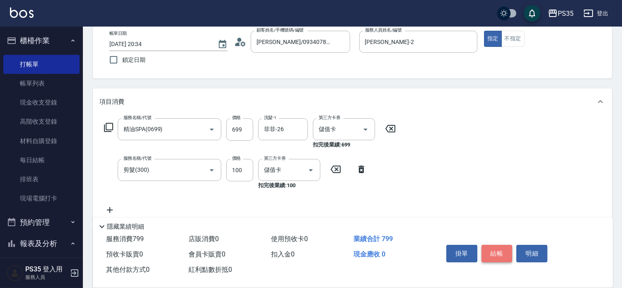
click at [496, 245] on button "結帳" at bounding box center [497, 253] width 31 height 17
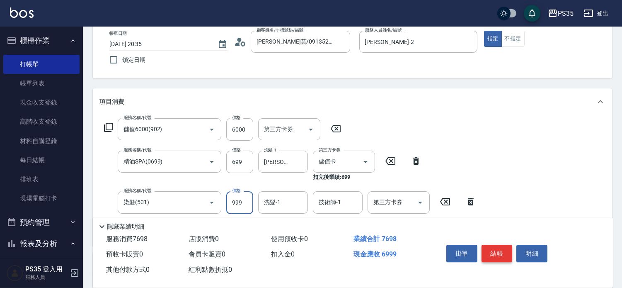
scroll to position [92, 0]
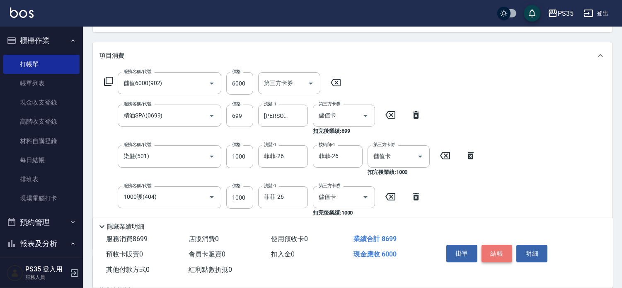
click at [492, 245] on button "結帳" at bounding box center [497, 253] width 31 height 17
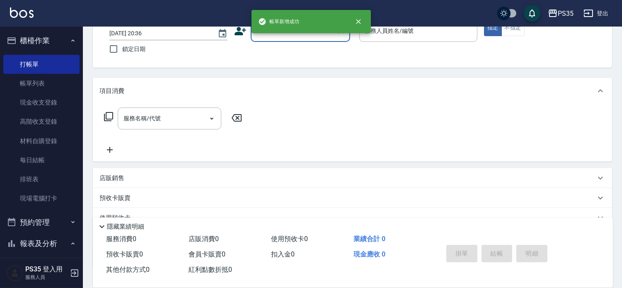
scroll to position [34, 0]
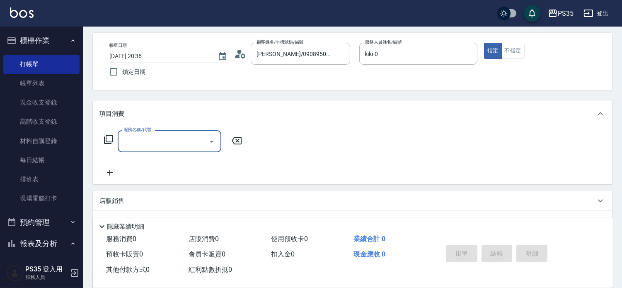
click at [525, 52] on button "不指定" at bounding box center [513, 51] width 23 height 16
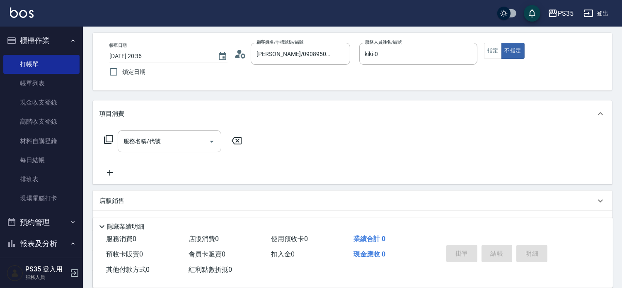
click at [192, 143] on input "服務名稱/代號" at bounding box center [163, 141] width 84 height 15
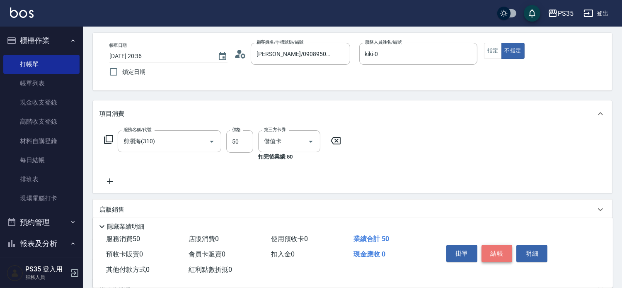
click at [504, 245] on button "結帳" at bounding box center [497, 253] width 31 height 17
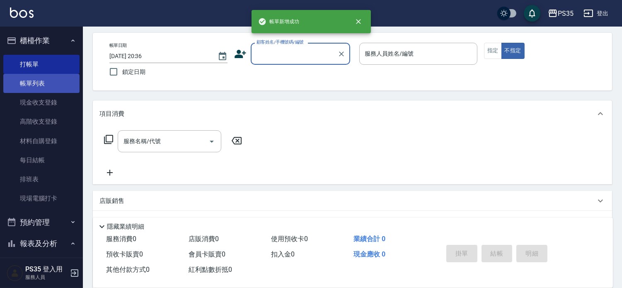
click at [27, 84] on link "帳單列表" at bounding box center [41, 83] width 76 height 19
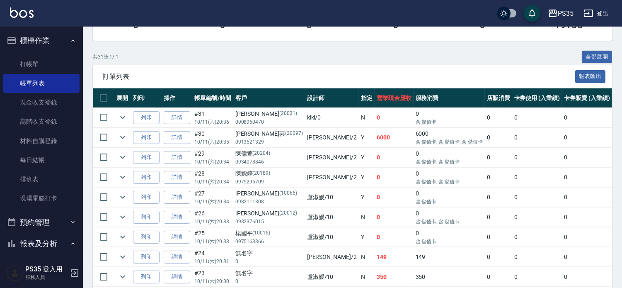
scroll to position [184, 0]
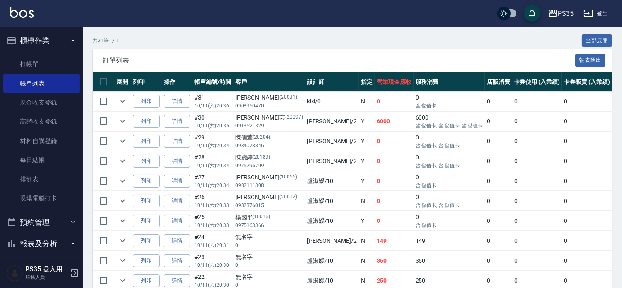
click at [305, 151] on td "[PERSON_NAME] /2" at bounding box center [332, 140] width 54 height 19
click at [35, 103] on link "現金收支登錄" at bounding box center [41, 102] width 76 height 19
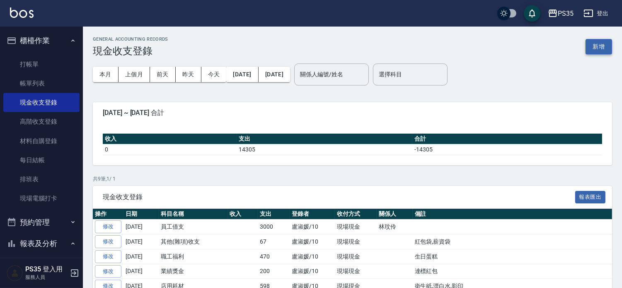
click at [592, 44] on button "新增" at bounding box center [599, 46] width 27 height 15
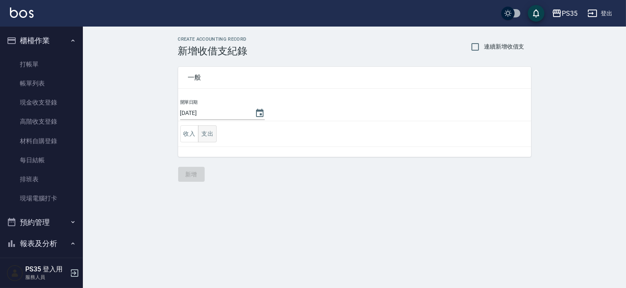
click at [209, 129] on button "支出" at bounding box center [207, 133] width 19 height 17
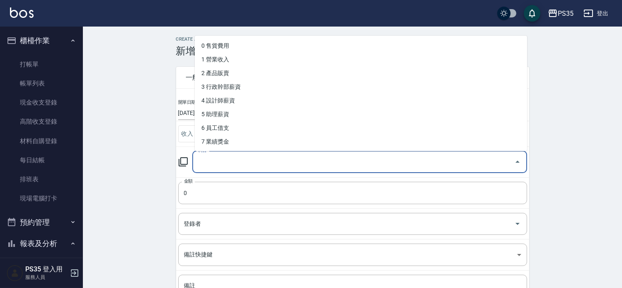
click at [233, 165] on input "科目" at bounding box center [353, 162] width 315 height 15
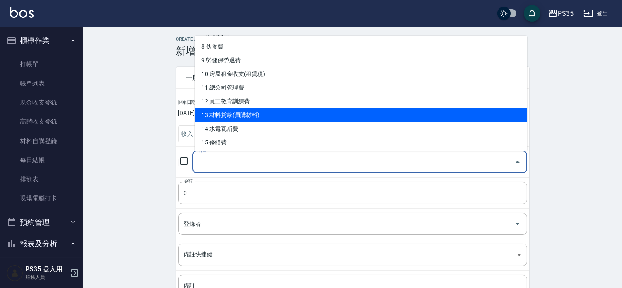
scroll to position [138, 0]
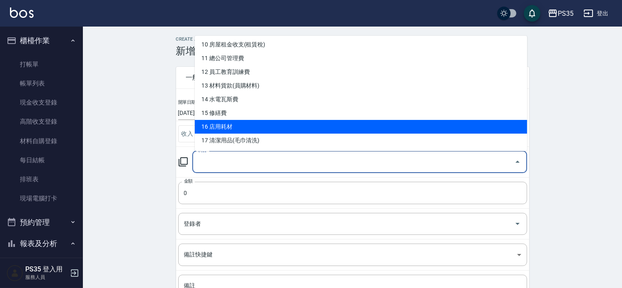
click at [255, 122] on li "16 店用耗材" at bounding box center [361, 127] width 332 height 14
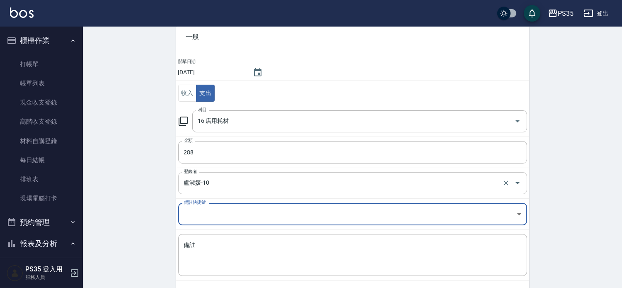
scroll to position [78, 0]
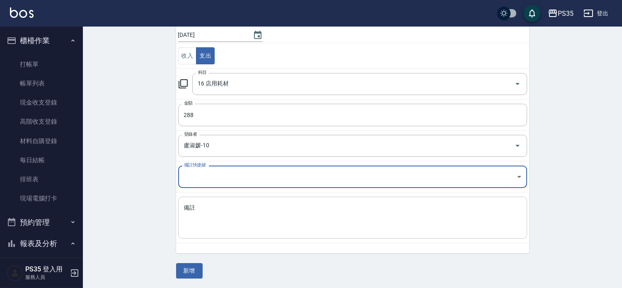
click at [271, 221] on textarea "備註" at bounding box center [352, 218] width 337 height 28
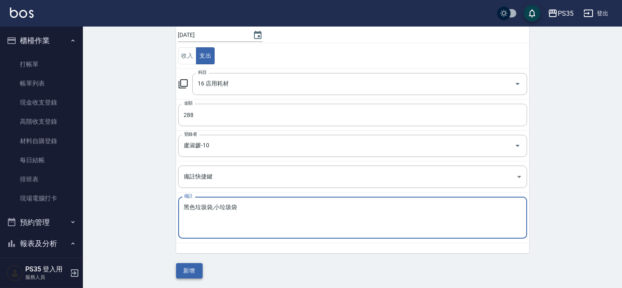
click at [189, 271] on button "新增" at bounding box center [189, 270] width 27 height 15
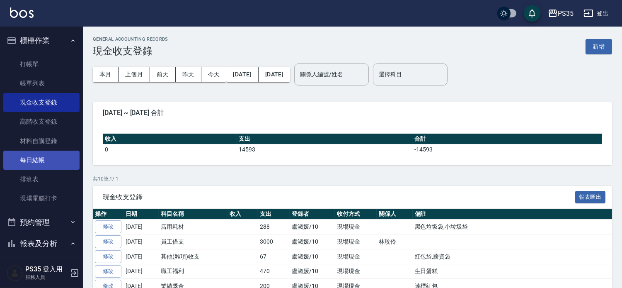
click at [46, 160] on link "每日結帳" at bounding box center [41, 159] width 76 height 19
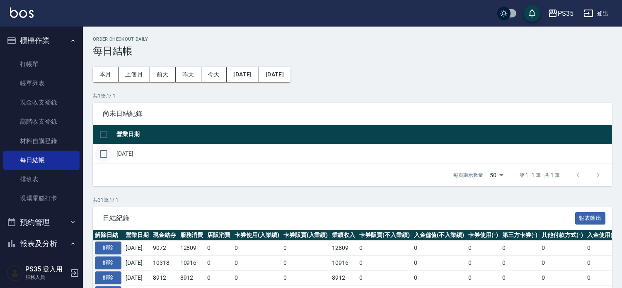
click at [104, 156] on input "checkbox" at bounding box center [103, 153] width 17 height 17
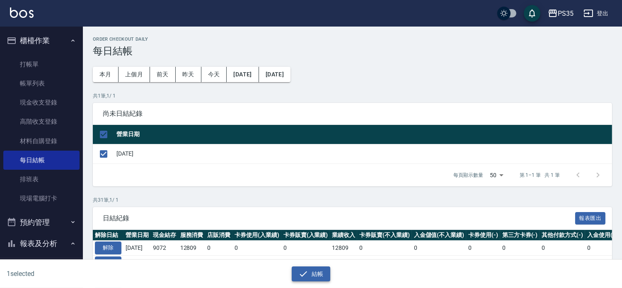
click at [318, 272] on button "結帳" at bounding box center [311, 273] width 39 height 15
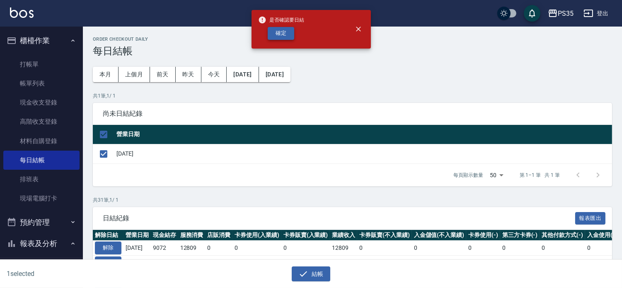
click at [274, 32] on button "確定" at bounding box center [281, 33] width 27 height 13
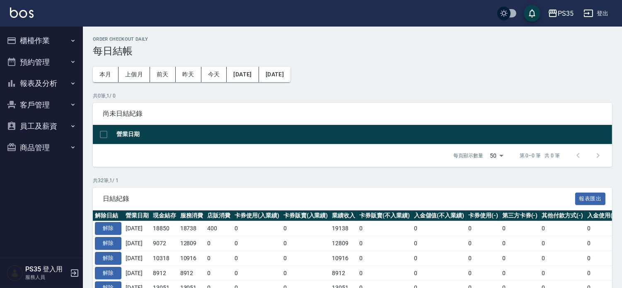
click at [44, 80] on button "報表及分析" at bounding box center [41, 84] width 76 height 22
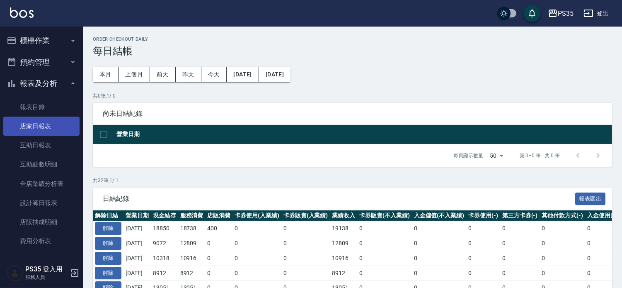
click at [42, 127] on link "店家日報表" at bounding box center [41, 125] width 76 height 19
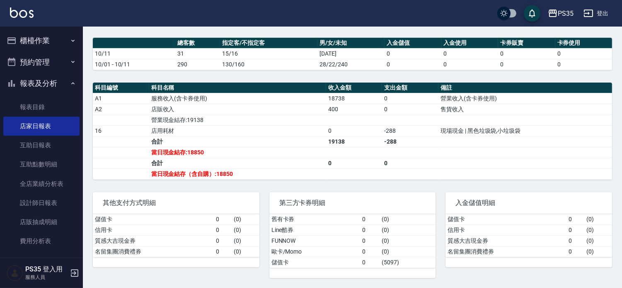
scroll to position [237, 0]
click at [61, 150] on link "互助日報表" at bounding box center [41, 145] width 76 height 19
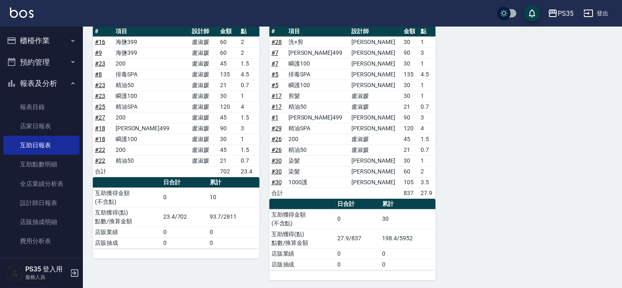
scroll to position [386, 0]
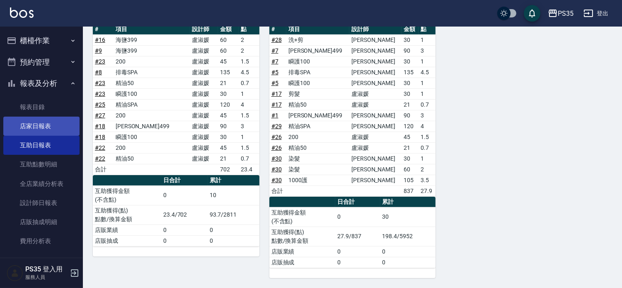
click at [61, 123] on link "店家日報表" at bounding box center [41, 125] width 76 height 19
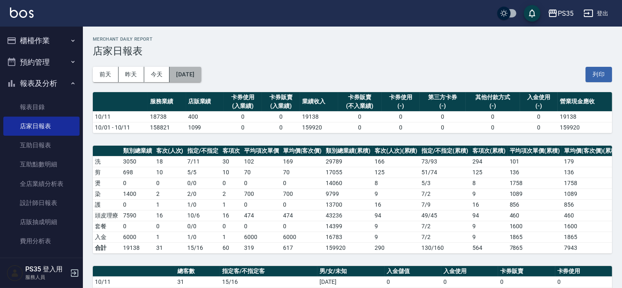
click at [201, 74] on button "[DATE]" at bounding box center [186, 74] width 32 height 15
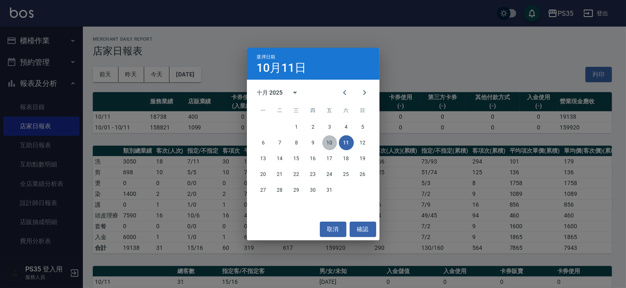
click at [328, 145] on button "10" at bounding box center [330, 142] width 15 height 15
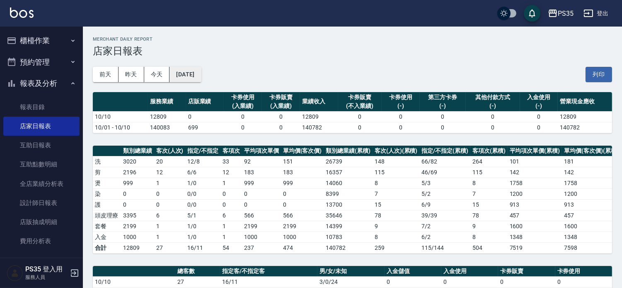
click at [192, 77] on button "[DATE]" at bounding box center [186, 74] width 32 height 15
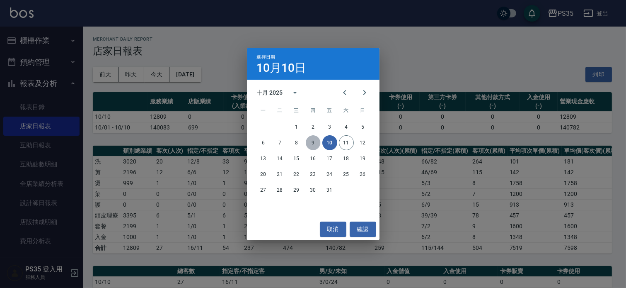
click at [309, 142] on button "9" at bounding box center [313, 142] width 15 height 15
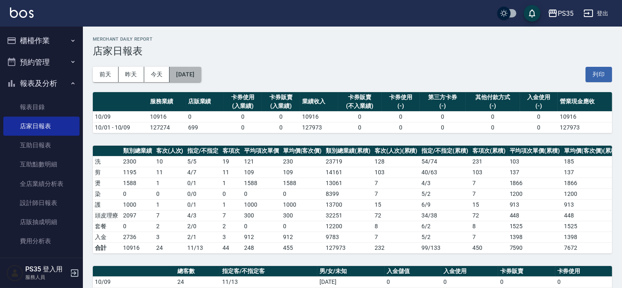
click at [196, 73] on button "[DATE]" at bounding box center [186, 74] width 32 height 15
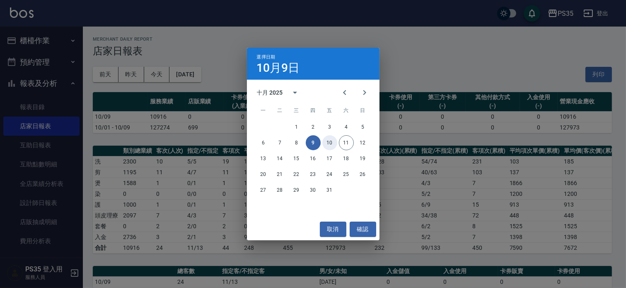
click at [330, 143] on button "10" at bounding box center [330, 142] width 15 height 15
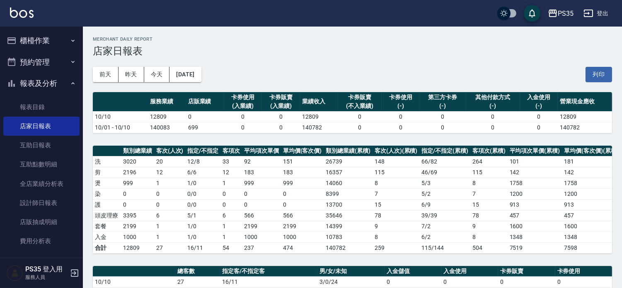
click at [33, 33] on button "櫃檯作業" at bounding box center [41, 41] width 76 height 22
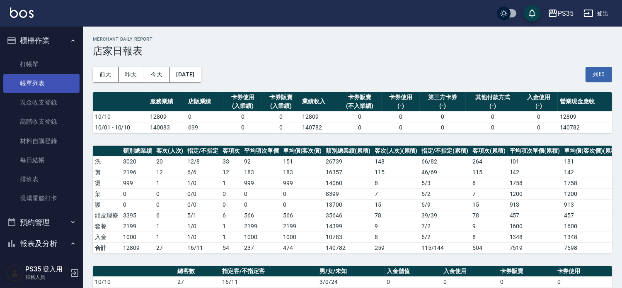
click at [38, 87] on link "帳單列表" at bounding box center [41, 83] width 76 height 19
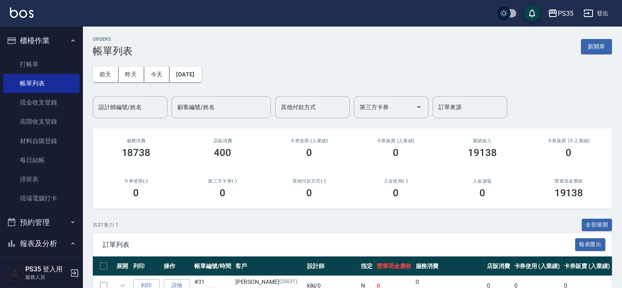
click at [131, 104] on div "設計師編號/姓名 設計師編號/姓名" at bounding box center [130, 107] width 75 height 22
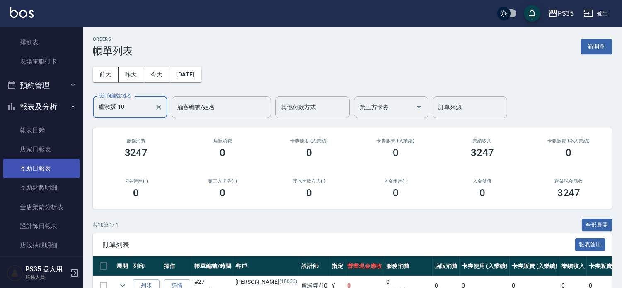
scroll to position [138, 0]
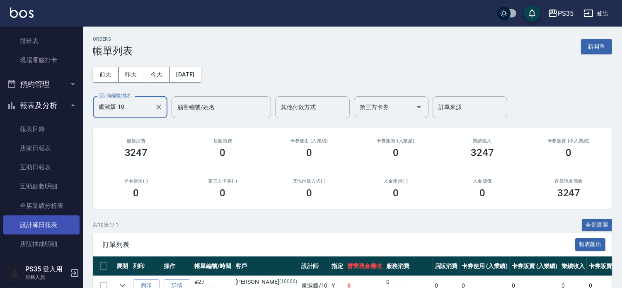
type input "盧淑媛-10"
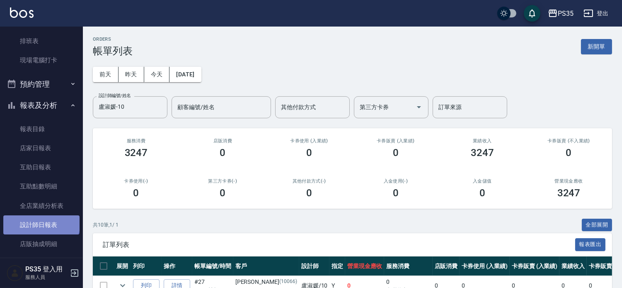
click at [41, 222] on link "設計師日報表" at bounding box center [41, 224] width 76 height 19
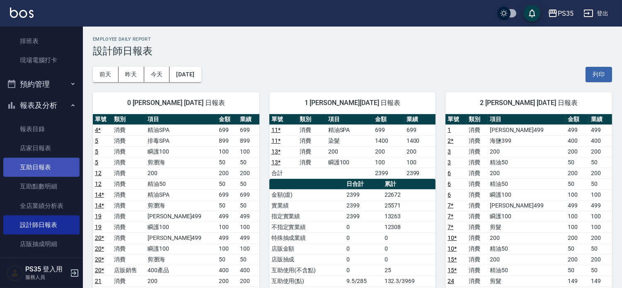
click at [43, 166] on link "互助日報表" at bounding box center [41, 167] width 76 height 19
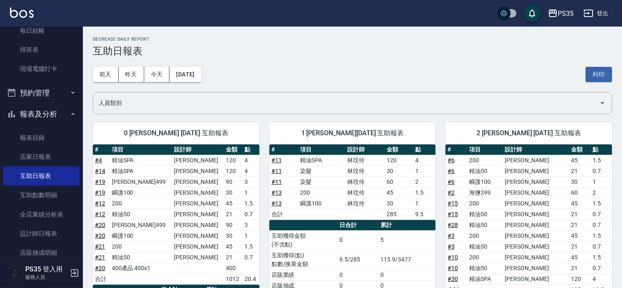
scroll to position [230, 0]
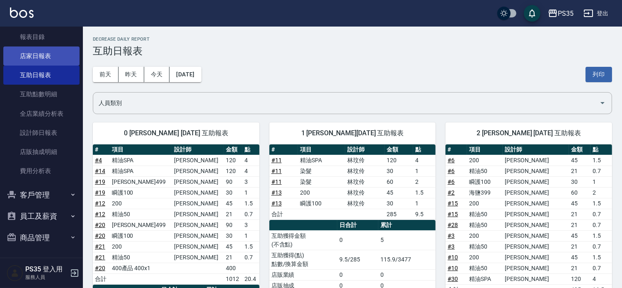
click at [40, 53] on link "店家日報表" at bounding box center [41, 55] width 76 height 19
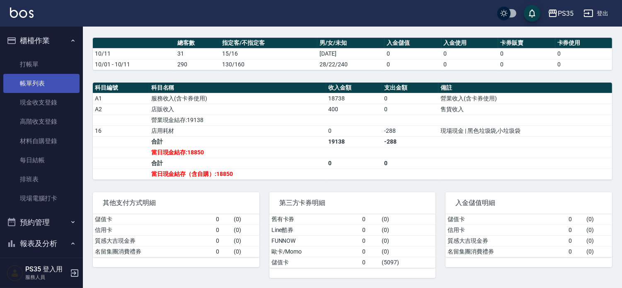
click at [34, 87] on link "帳單列表" at bounding box center [41, 83] width 76 height 19
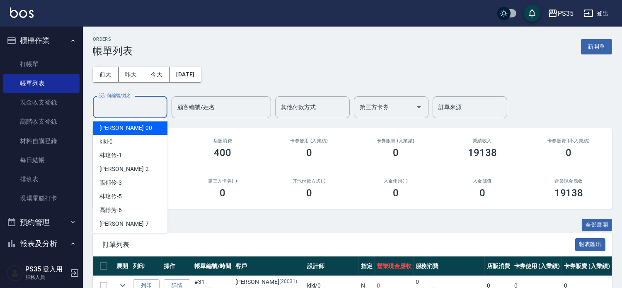
click at [152, 107] on input "設計師編號/姓名" at bounding box center [130, 107] width 67 height 15
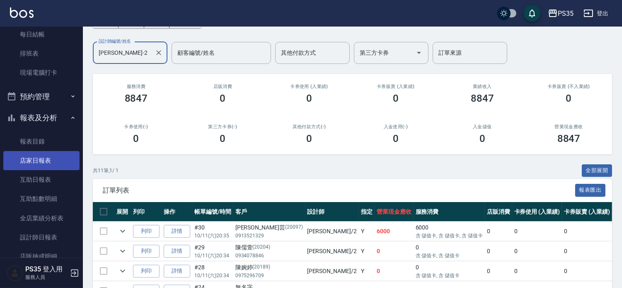
scroll to position [138, 0]
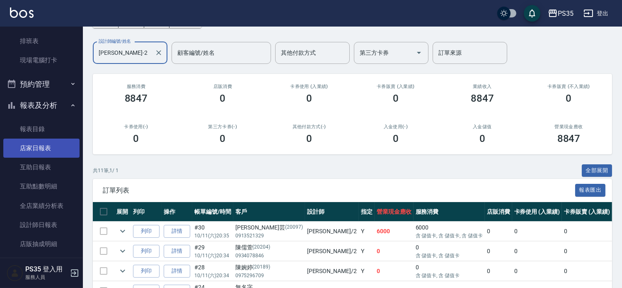
type input "[PERSON_NAME]-2"
click at [35, 151] on link "店家日報表" at bounding box center [41, 147] width 76 height 19
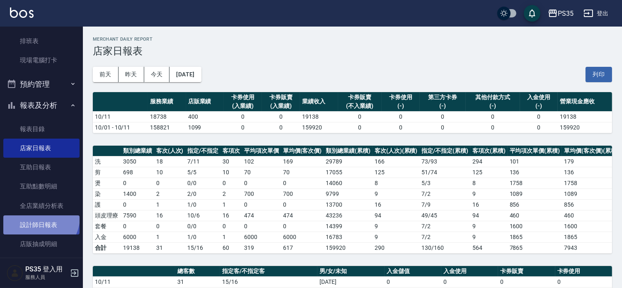
click at [39, 217] on link "設計師日報表" at bounding box center [41, 224] width 76 height 19
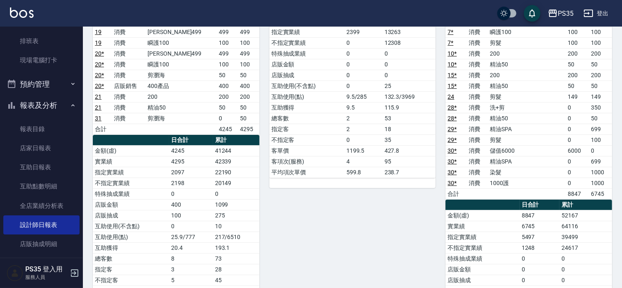
scroll to position [138, 0]
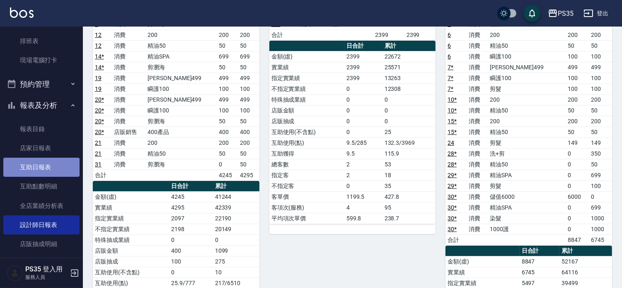
click at [48, 163] on link "互助日報表" at bounding box center [41, 167] width 76 height 19
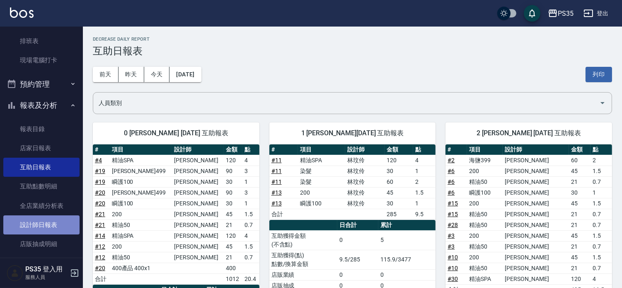
click at [49, 221] on link "設計師日報表" at bounding box center [41, 224] width 76 height 19
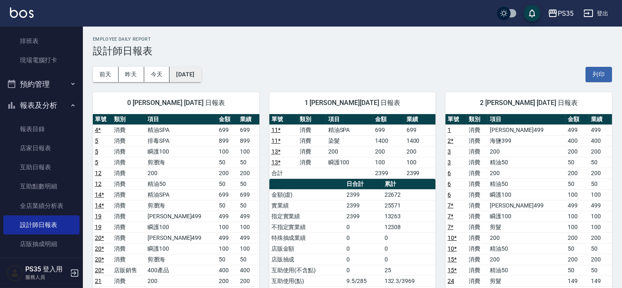
click at [199, 75] on button "[DATE]" at bounding box center [186, 74] width 32 height 15
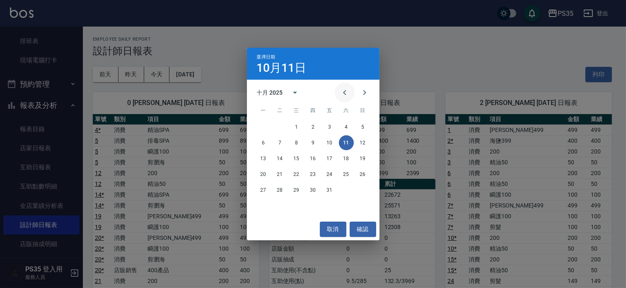
click at [343, 97] on icon "Previous month" at bounding box center [345, 92] width 10 height 10
click at [313, 145] on button "11" at bounding box center [313, 142] width 15 height 15
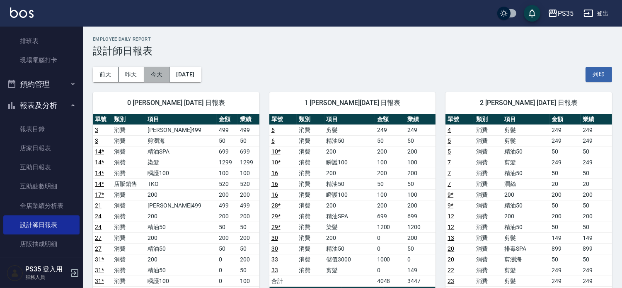
click at [166, 68] on button "今天" at bounding box center [157, 74] width 26 height 15
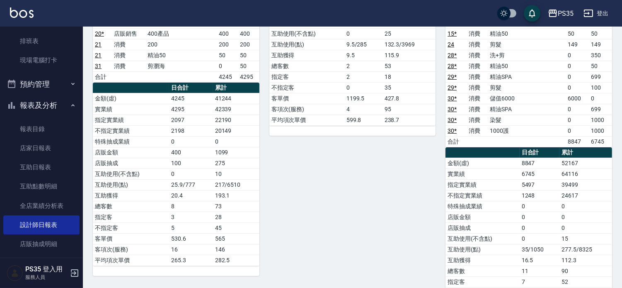
scroll to position [92, 0]
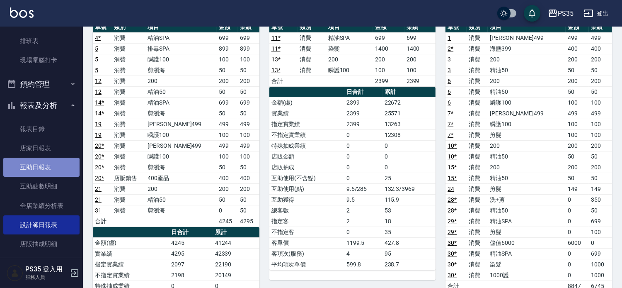
click at [46, 164] on link "互助日報表" at bounding box center [41, 167] width 76 height 19
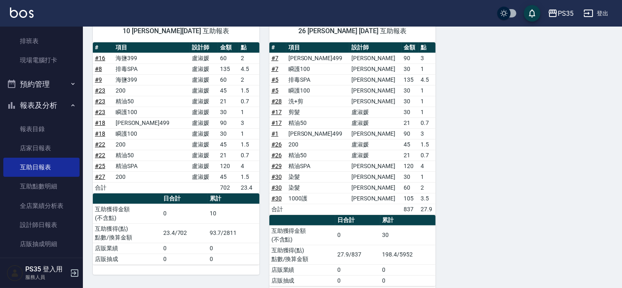
scroll to position [386, 0]
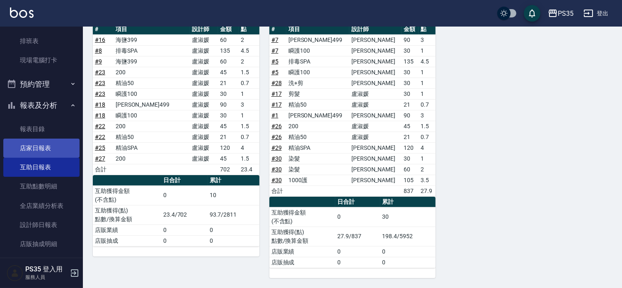
click at [29, 150] on link "店家日報表" at bounding box center [41, 147] width 76 height 19
